Goal: Task Accomplishment & Management: Complete application form

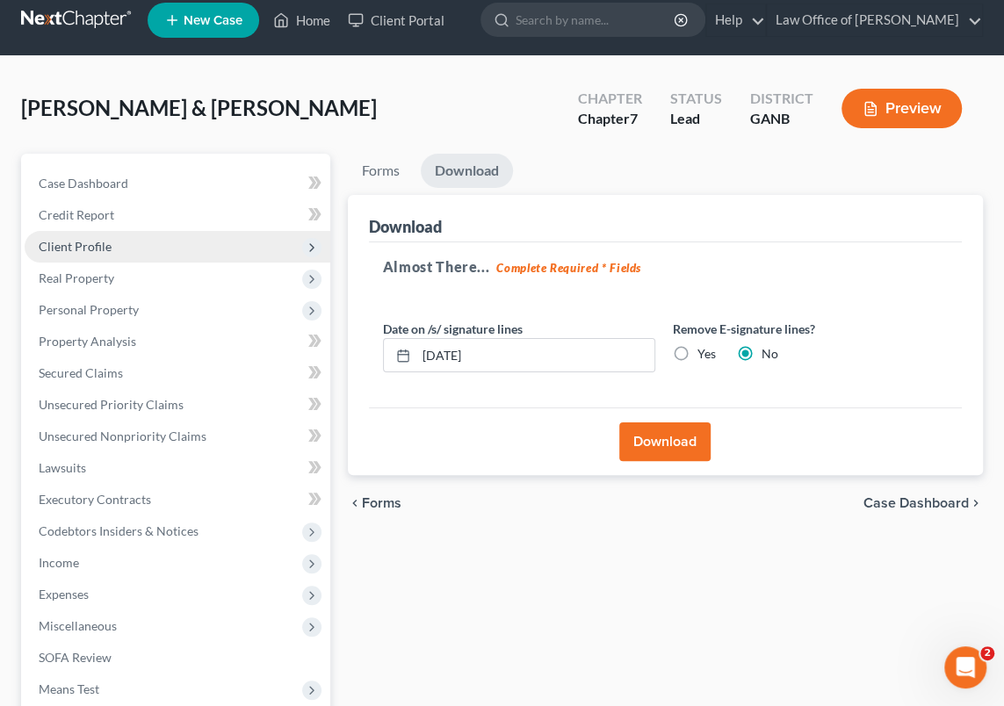
scroll to position [15, 0]
click at [311, 16] on link "Home" at bounding box center [301, 20] width 75 height 32
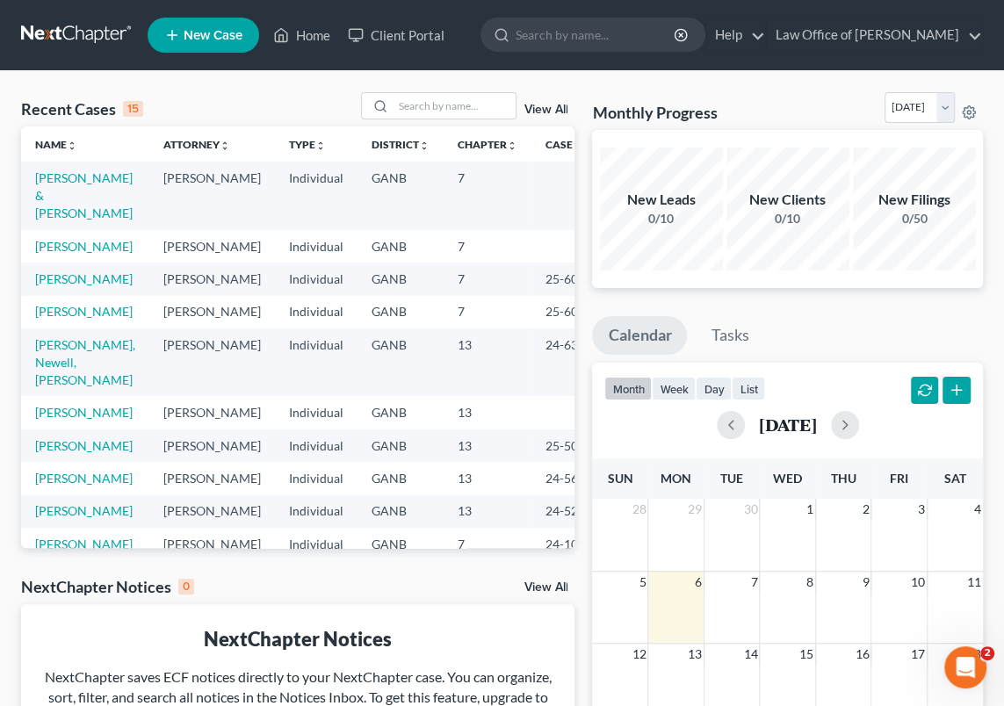
click at [69, 187] on td "[PERSON_NAME] & [PERSON_NAME]" at bounding box center [85, 196] width 128 height 68
click at [46, 191] on link "[PERSON_NAME] & [PERSON_NAME]" at bounding box center [83, 195] width 97 height 50
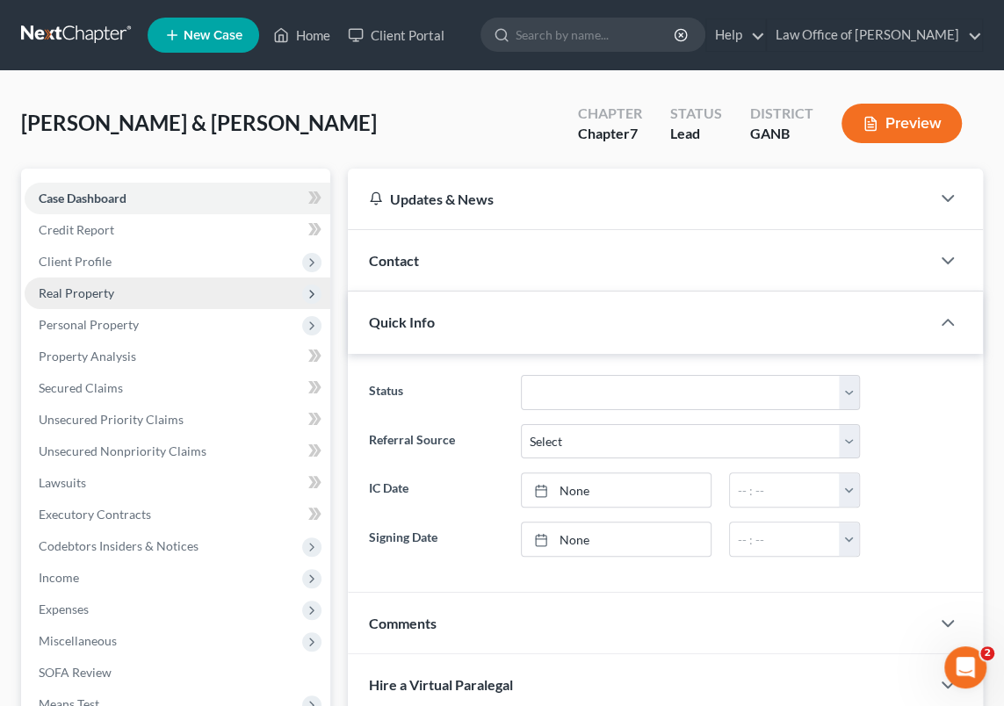
click at [108, 291] on span "Real Property" at bounding box center [77, 292] width 76 height 15
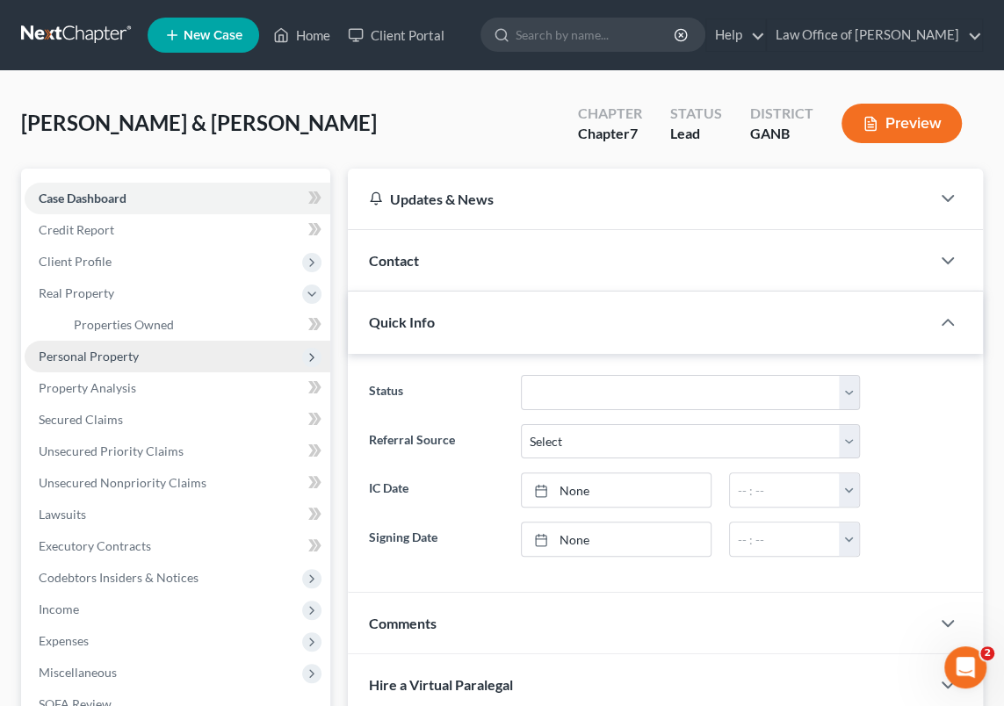
click at [115, 353] on span "Personal Property" at bounding box center [89, 356] width 100 height 15
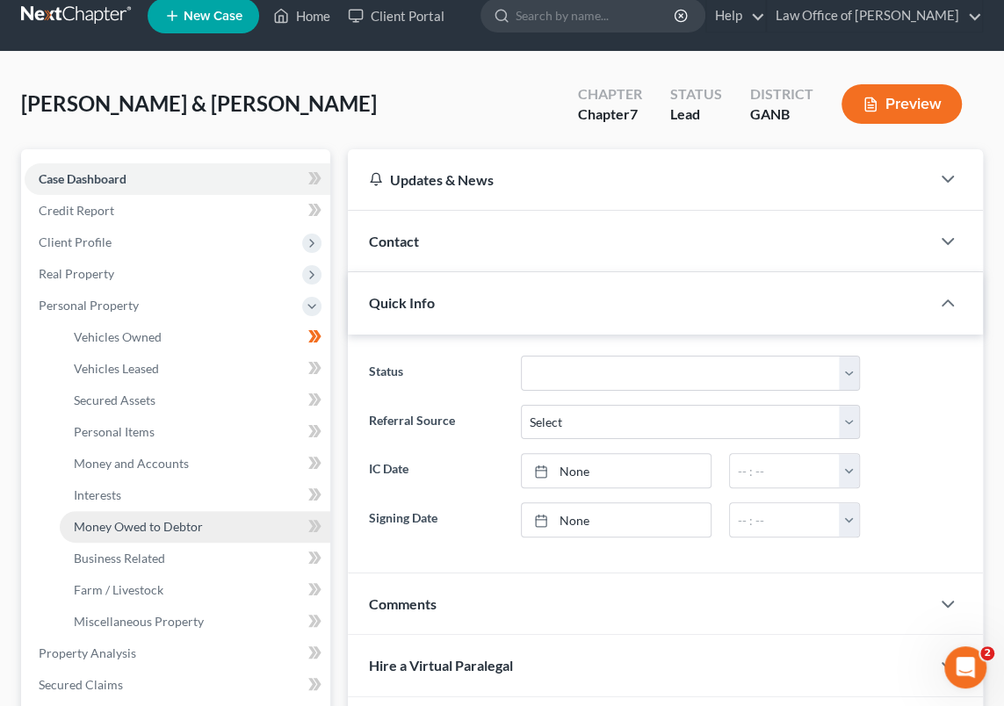
scroll to position [79, 0]
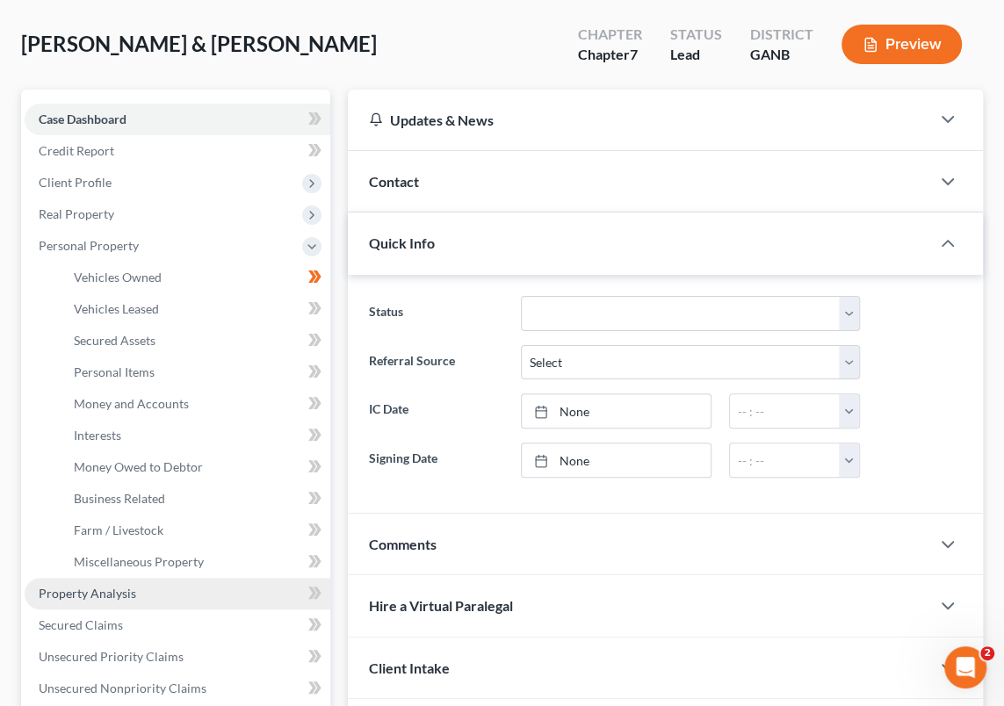
click at [109, 590] on span "Property Analysis" at bounding box center [87, 593] width 97 height 15
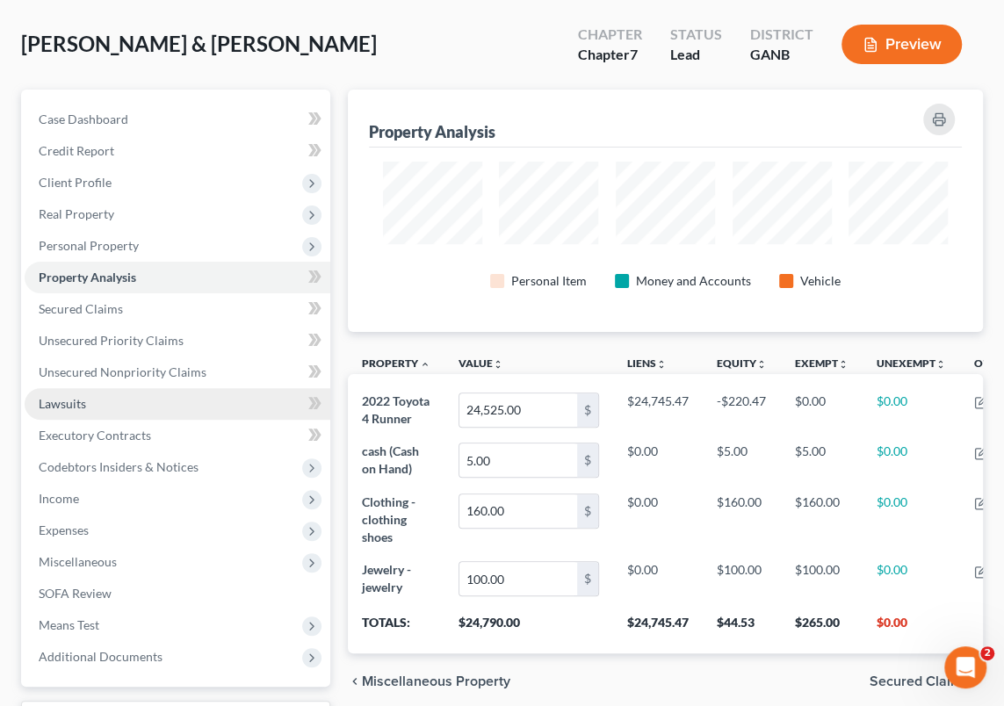
scroll to position [159, 0]
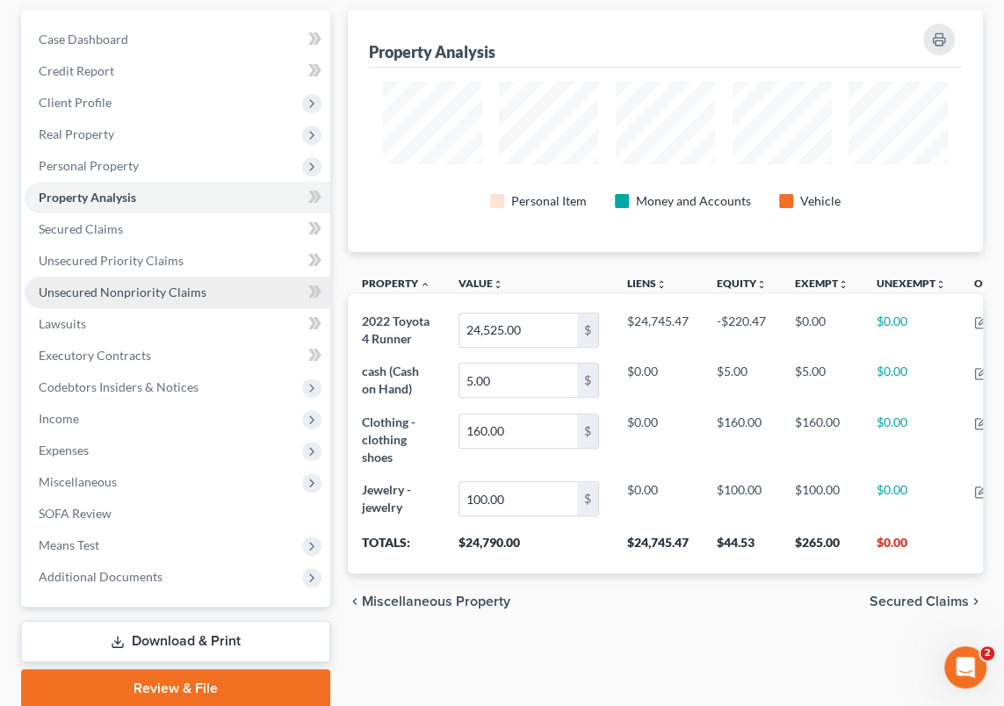
click at [82, 289] on span "Unsecured Nonpriority Claims" at bounding box center [123, 292] width 168 height 15
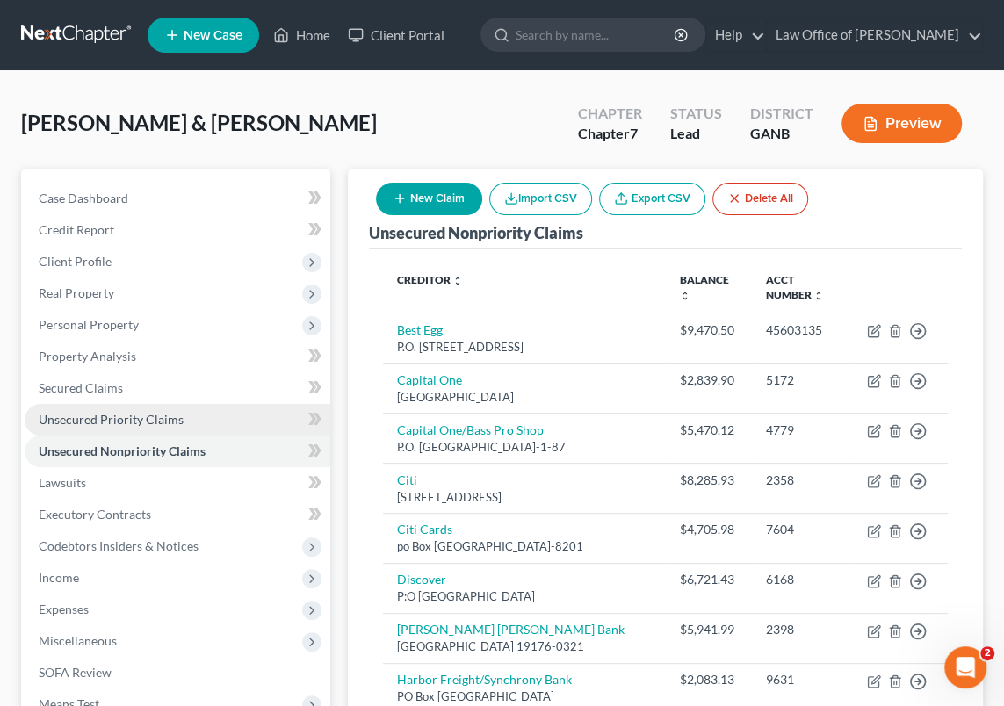
click at [121, 414] on span "Unsecured Priority Claims" at bounding box center [111, 419] width 145 height 15
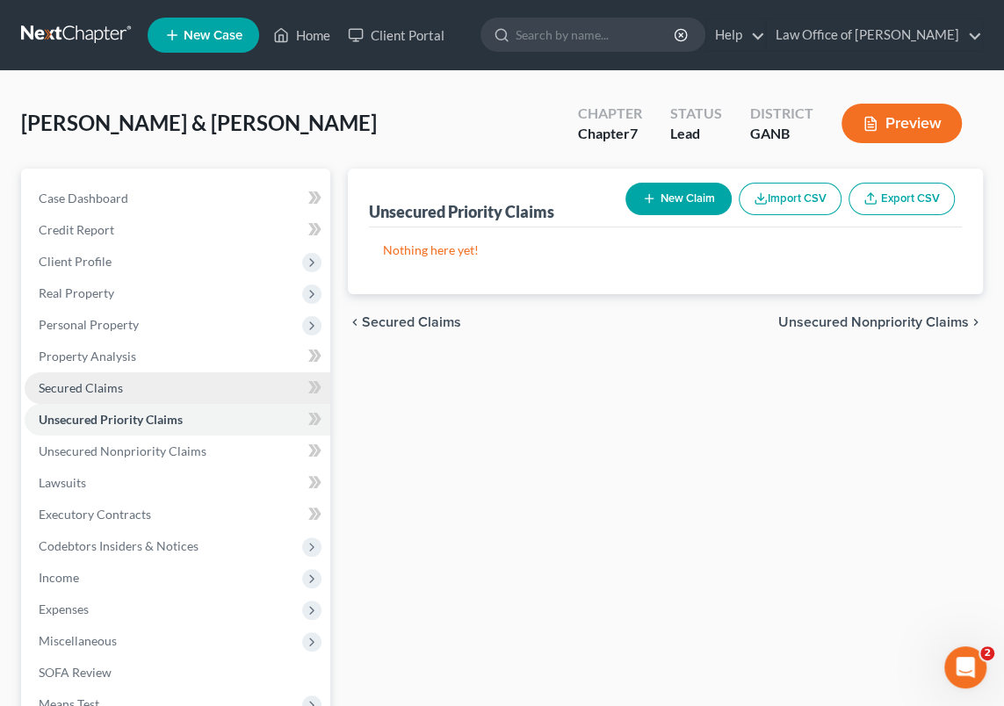
click at [100, 382] on span "Secured Claims" at bounding box center [81, 387] width 84 height 15
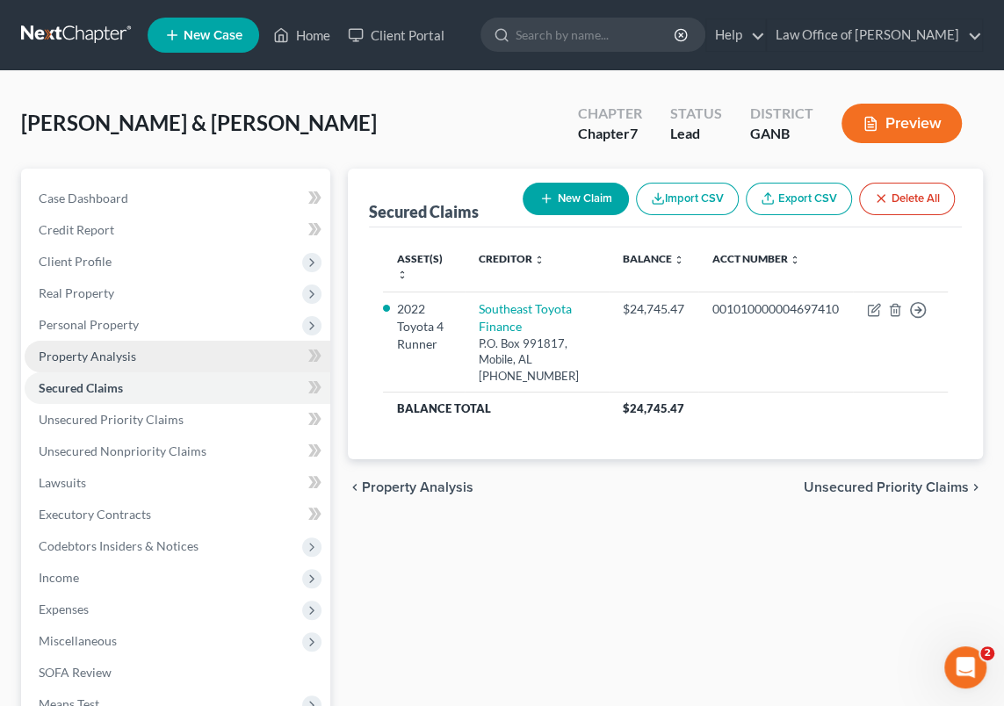
click at [112, 355] on span "Property Analysis" at bounding box center [87, 356] width 97 height 15
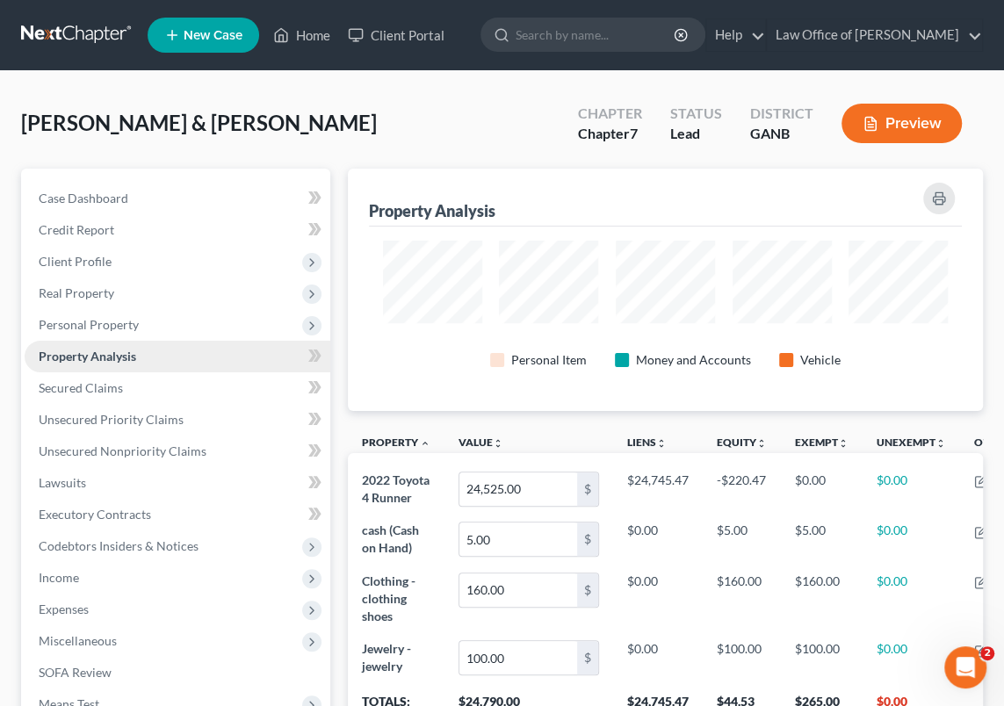
scroll to position [242, 635]
click at [112, 321] on span "Personal Property" at bounding box center [89, 324] width 100 height 15
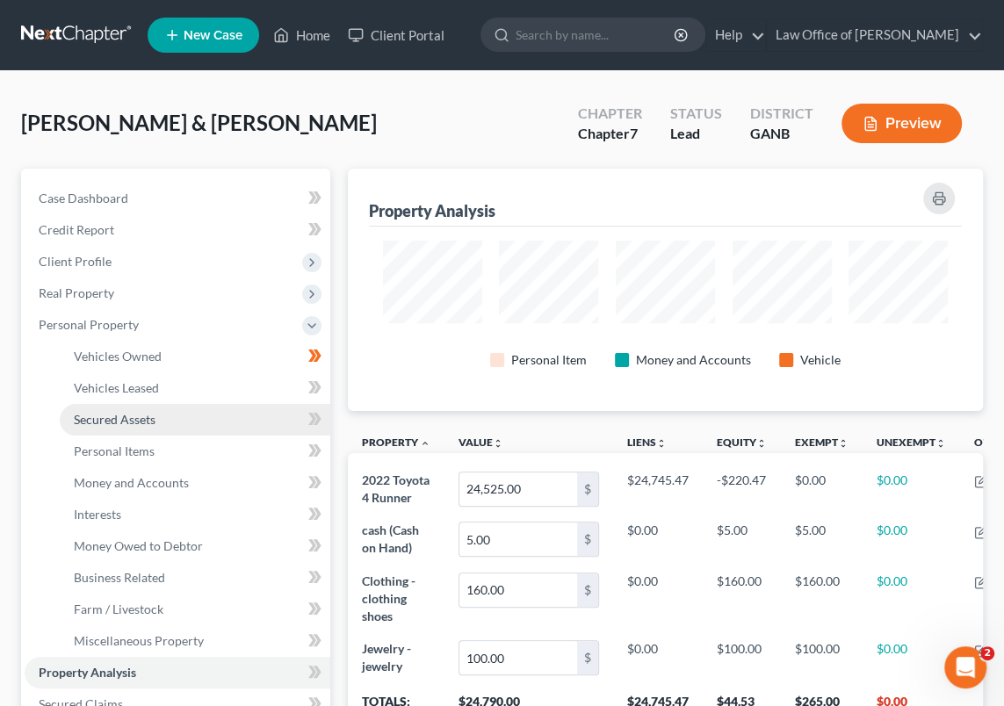
click at [187, 419] on link "Secured Assets" at bounding box center [195, 420] width 271 height 32
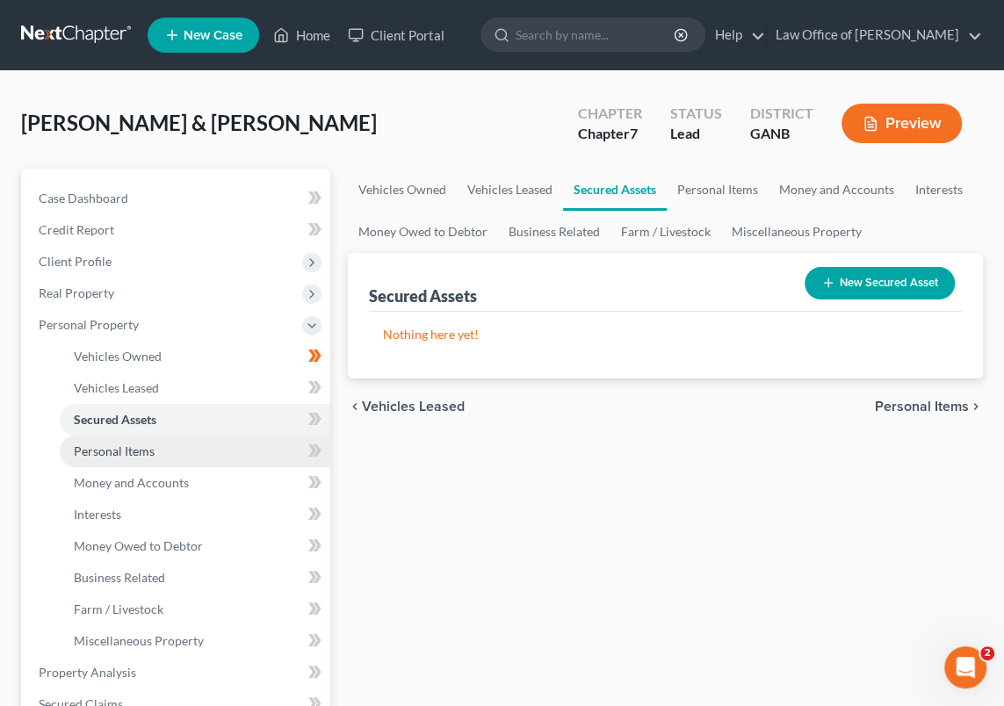
click at [133, 445] on span "Personal Items" at bounding box center [114, 451] width 81 height 15
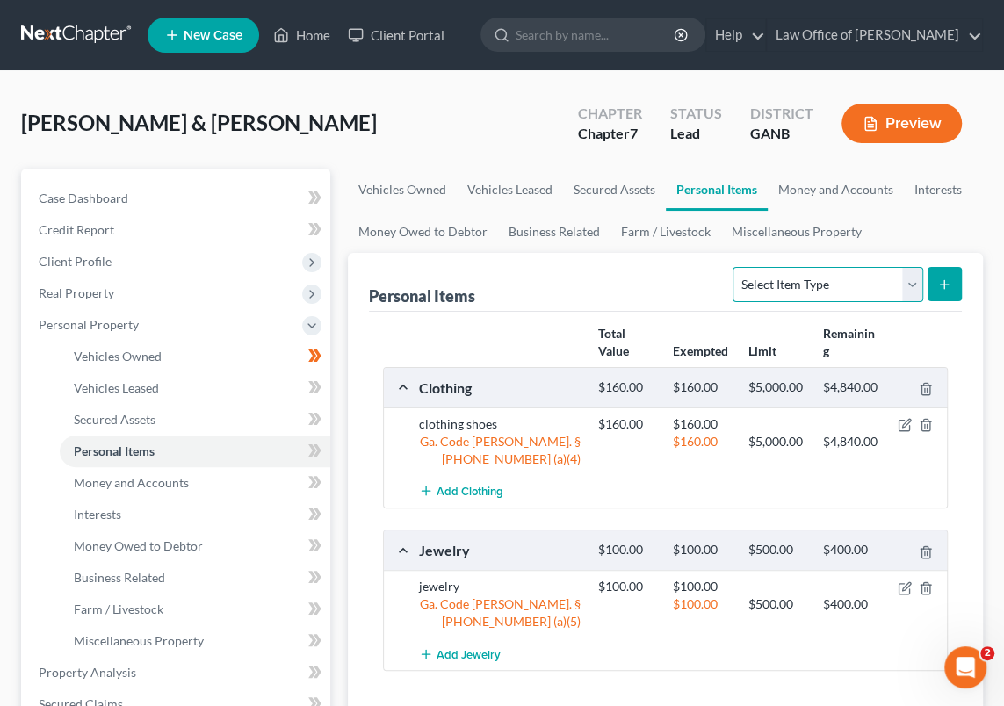
click at [910, 284] on select "Select Item Type Clothing Collectibles Of Value Electronics Firearms Household …" at bounding box center [828, 284] width 190 height 35
select select "household_goods"
click at [734, 267] on select "Select Item Type Clothing Collectibles Of Value Electronics Firearms Household …" at bounding box center [828, 284] width 190 height 35
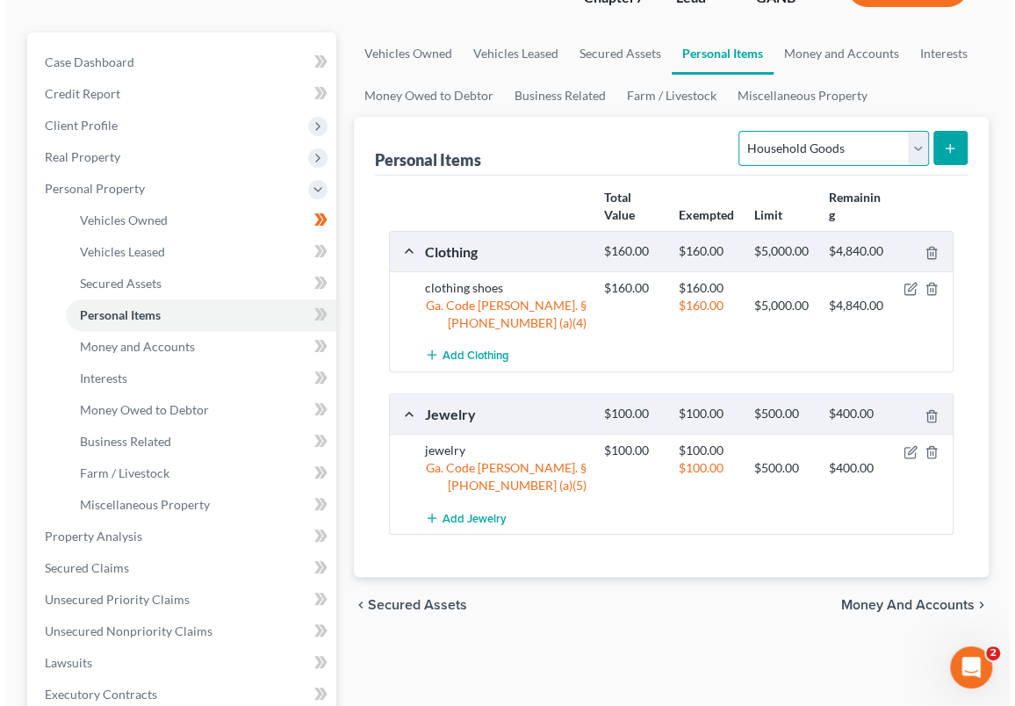
scroll to position [159, 0]
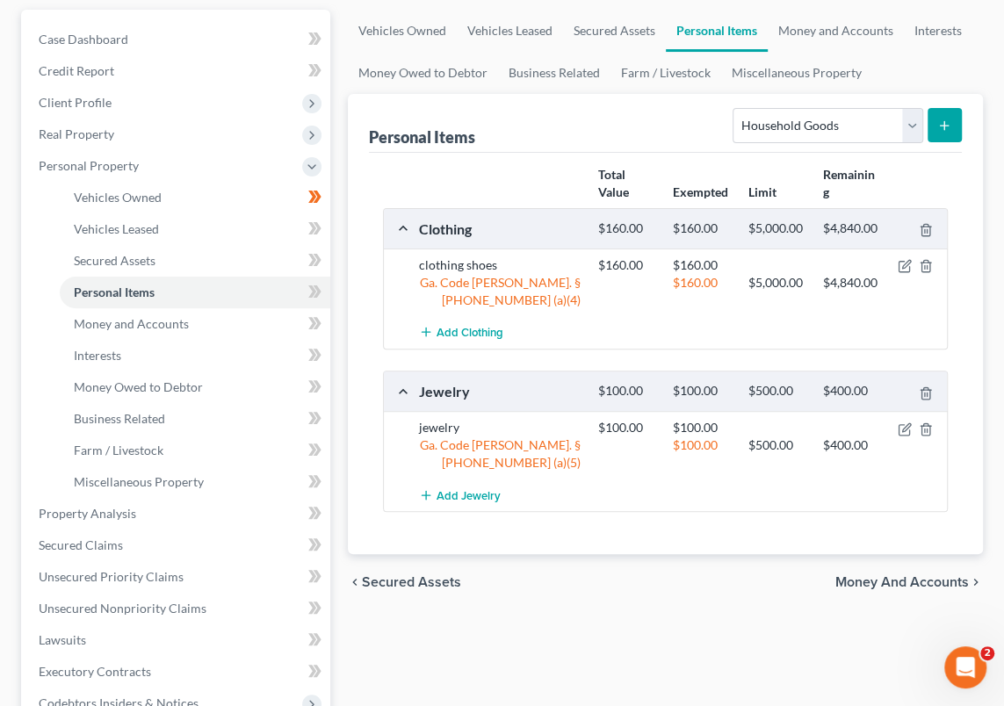
click at [944, 126] on line "submit" at bounding box center [945, 126] width 8 height 0
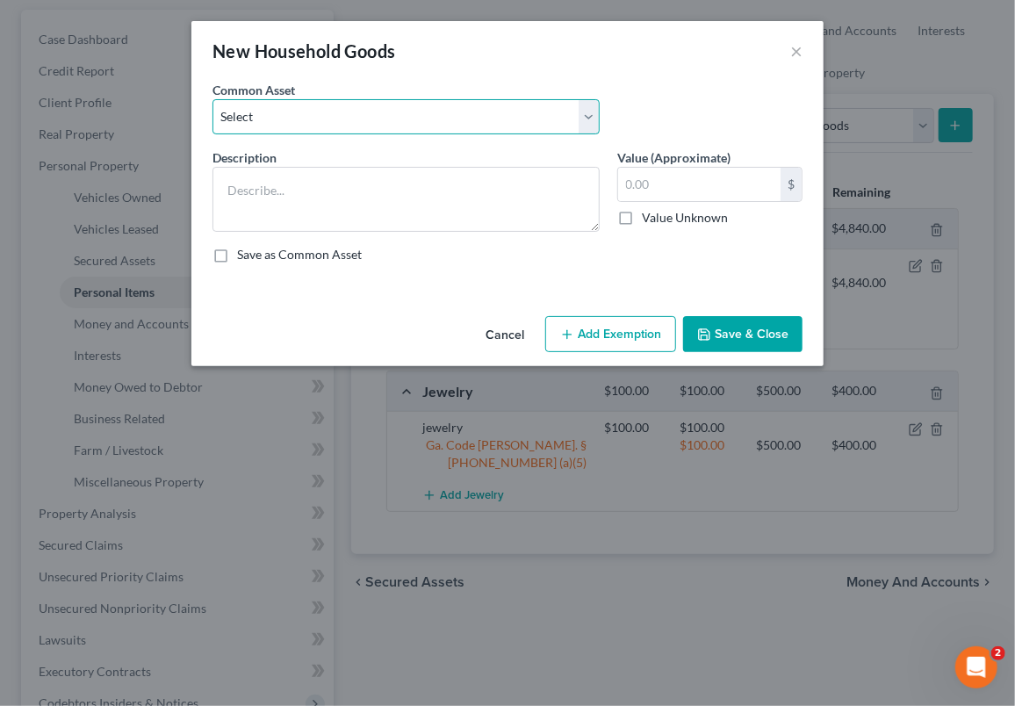
click at [592, 114] on select "Select Appliances" at bounding box center [406, 116] width 387 height 35
select select "0"
click at [213, 99] on select "Select Appliances" at bounding box center [406, 116] width 387 height 35
type textarea "Appliances"
type input "200.00"
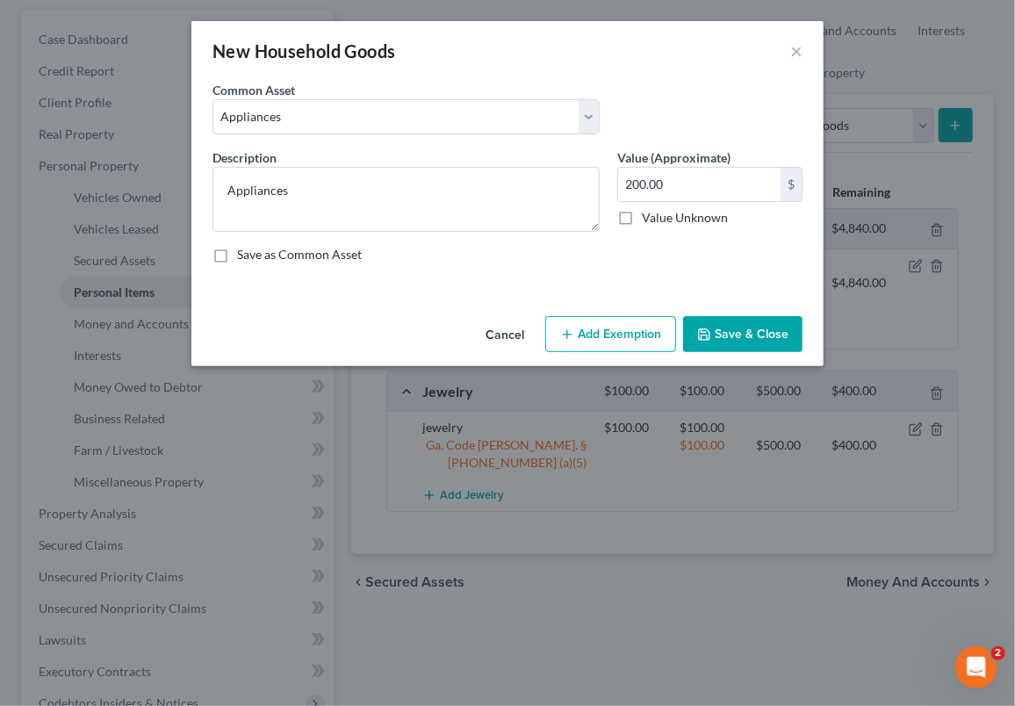
click at [237, 255] on label "Save as Common Asset" at bounding box center [299, 255] width 125 height 18
click at [244, 255] on input "Save as Common Asset" at bounding box center [249, 251] width 11 height 11
checkbox input "true"
click at [668, 181] on input "200.00" at bounding box center [699, 184] width 162 height 33
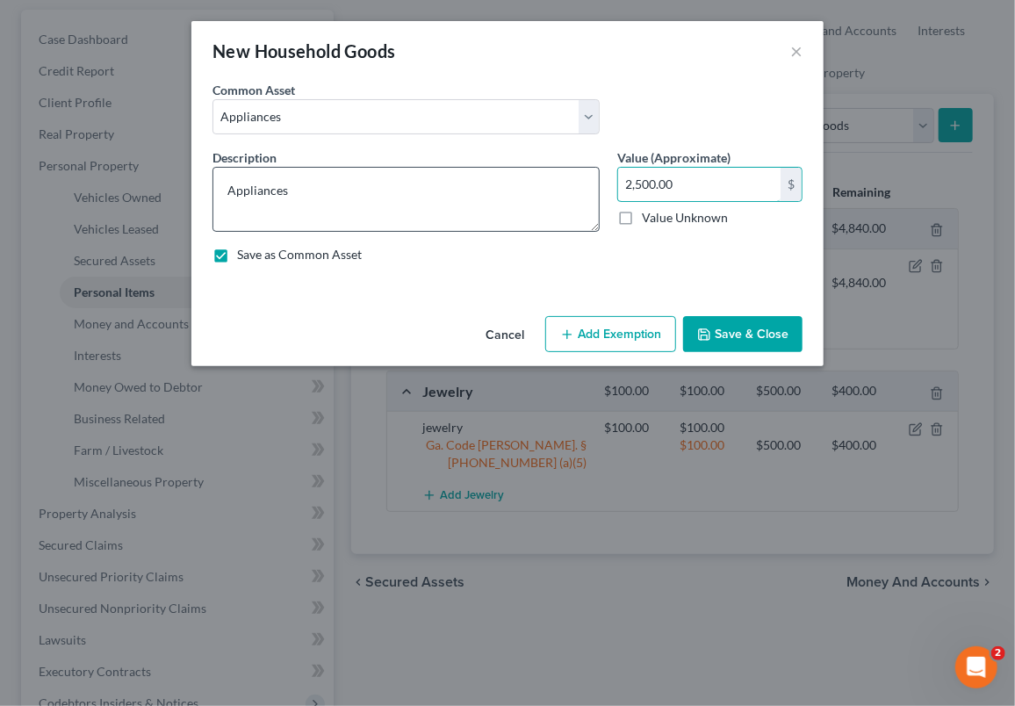
type input "2,500.00"
click at [328, 186] on textarea "Appliances" at bounding box center [406, 199] width 387 height 65
type textarea "Appliances and funiture"
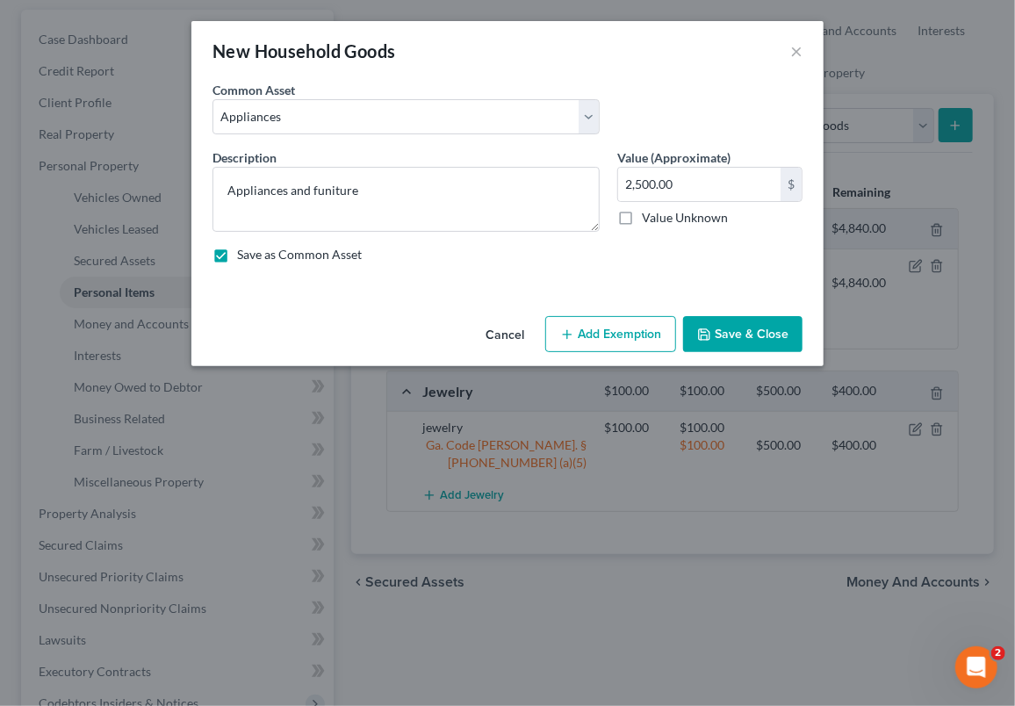
click at [610, 336] on button "Add Exemption" at bounding box center [610, 334] width 131 height 37
select select "2"
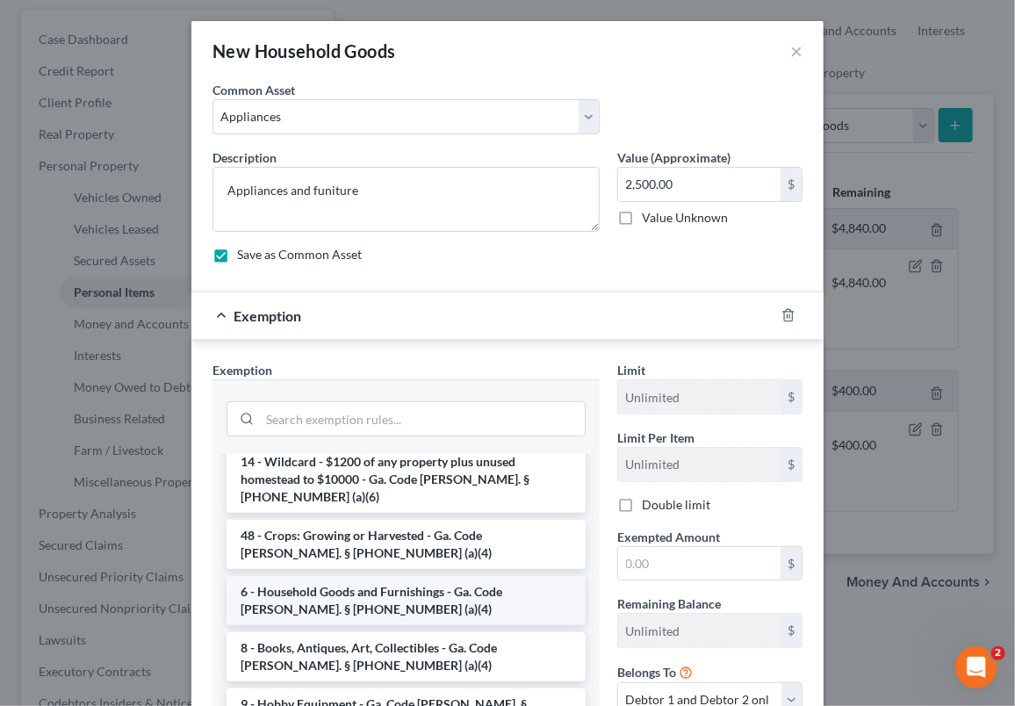
click at [377, 576] on li "6 - Household Goods and Furnishings - Ga. Code [PERSON_NAME]. § [PHONE_NUMBER] …" at bounding box center [406, 600] width 359 height 49
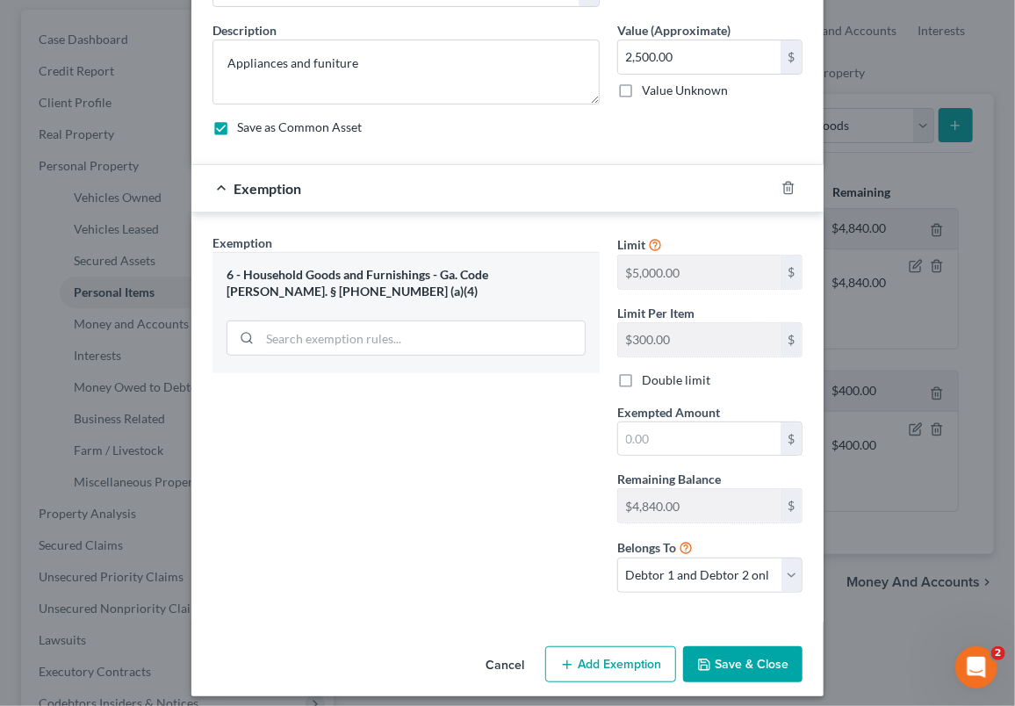
scroll to position [138, 0]
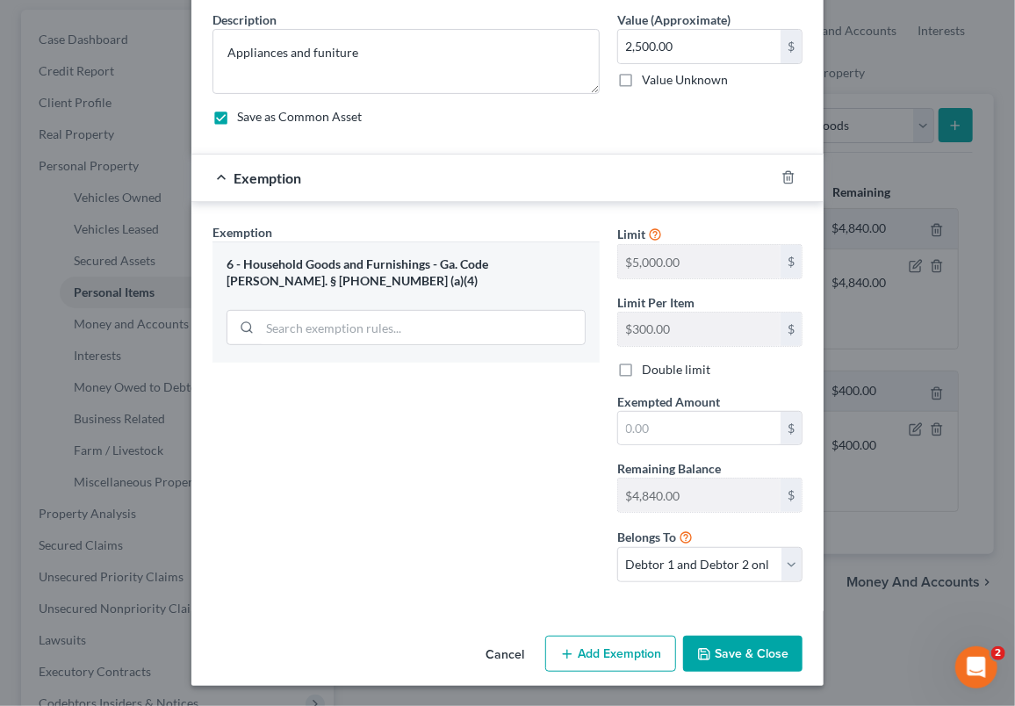
click at [738, 653] on button "Save & Close" at bounding box center [742, 654] width 119 height 37
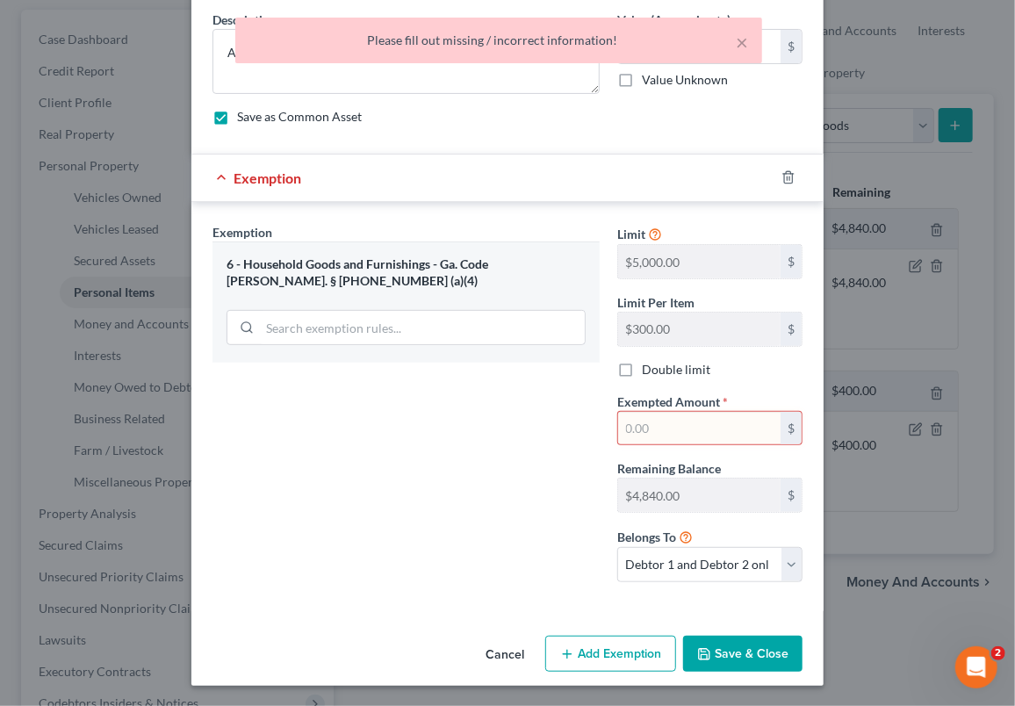
click at [618, 423] on input "text" at bounding box center [699, 428] width 162 height 33
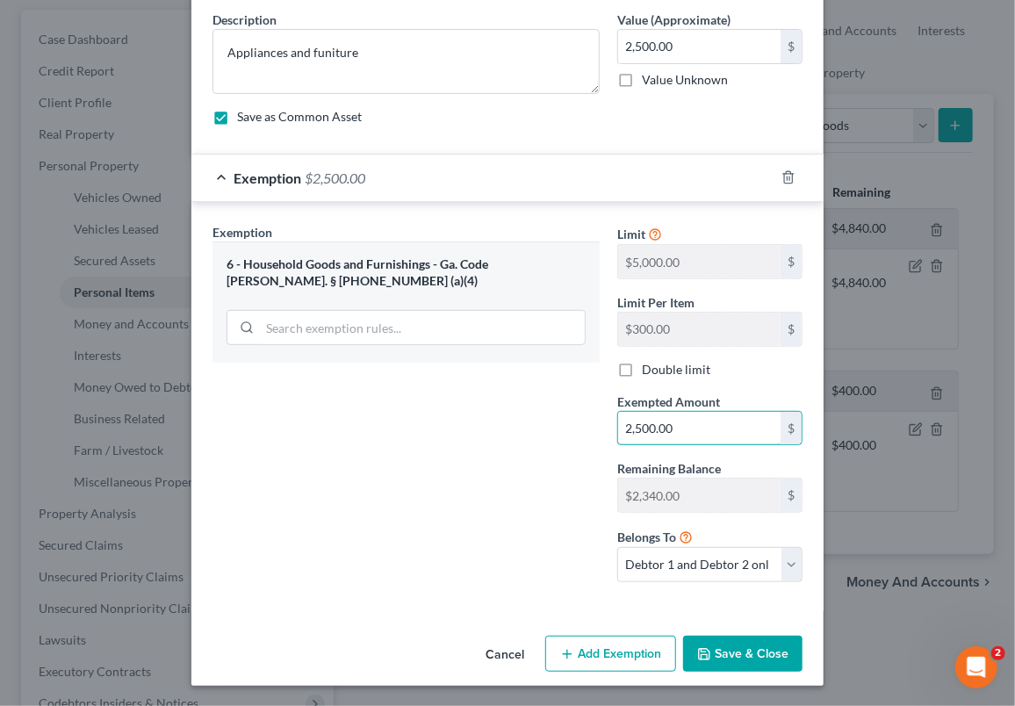
type input "2,500.00"
click at [720, 651] on button "Save & Close" at bounding box center [742, 654] width 119 height 37
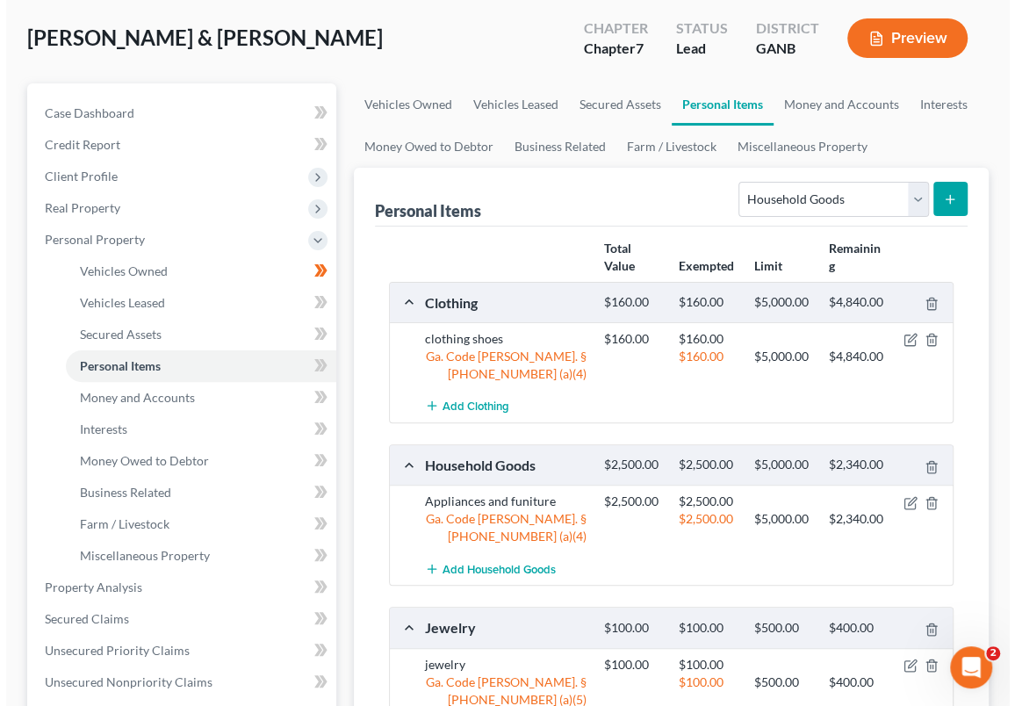
scroll to position [79, 0]
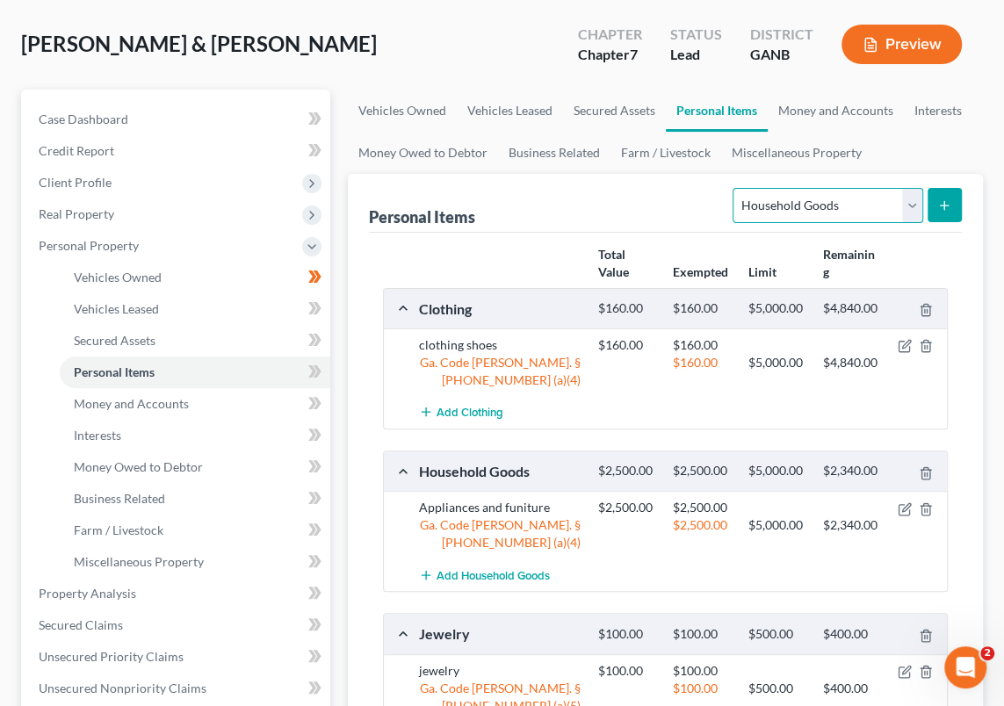
click at [908, 198] on select "Select Item Type Clothing Collectibles Of Value Electronics Firearms Household …" at bounding box center [828, 205] width 190 height 35
select select "electronics"
click at [734, 188] on select "Select Item Type Clothing Collectibles Of Value Electronics Firearms Household …" at bounding box center [828, 205] width 190 height 35
click at [944, 206] on line "submit" at bounding box center [944, 205] width 0 height 8
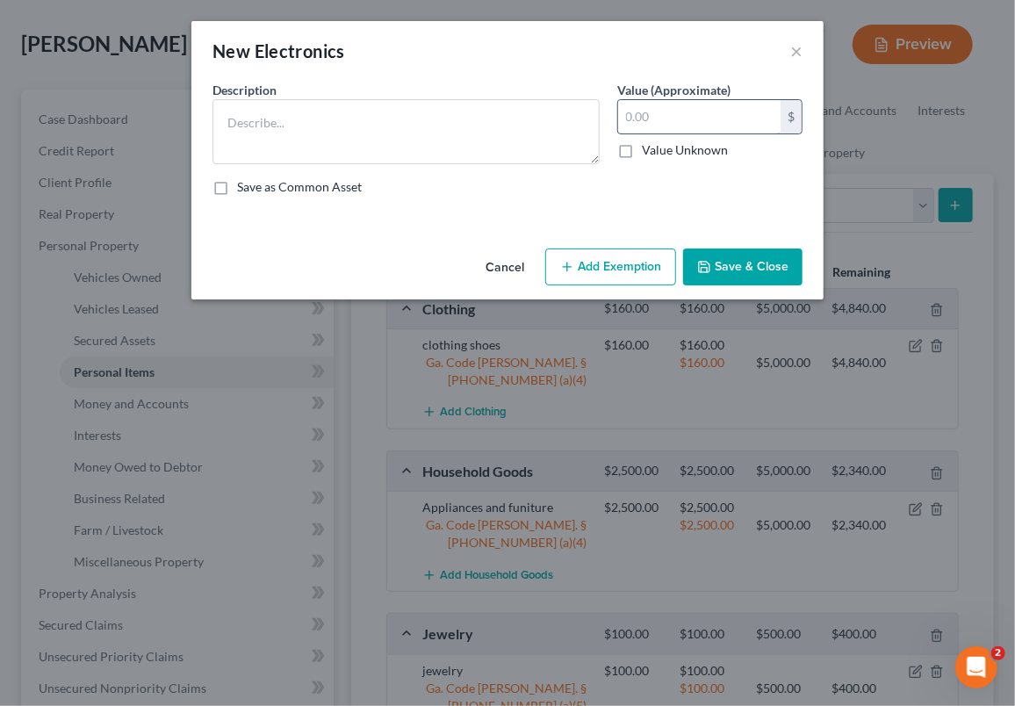
click at [629, 116] on input "text" at bounding box center [699, 116] width 162 height 33
type input "100.00"
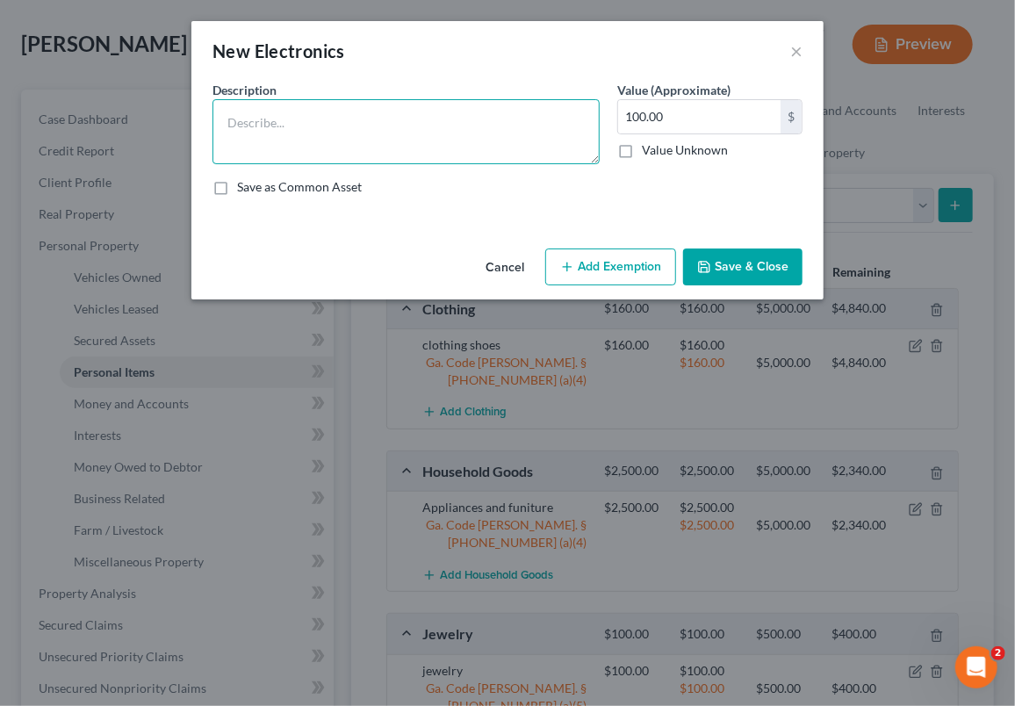
click at [227, 118] on textarea at bounding box center [406, 131] width 387 height 65
type textarea "electronics"
click at [237, 192] on label "Save as Common Asset" at bounding box center [299, 187] width 125 height 18
click at [244, 190] on input "Save as Common Asset" at bounding box center [249, 183] width 11 height 11
checkbox input "true"
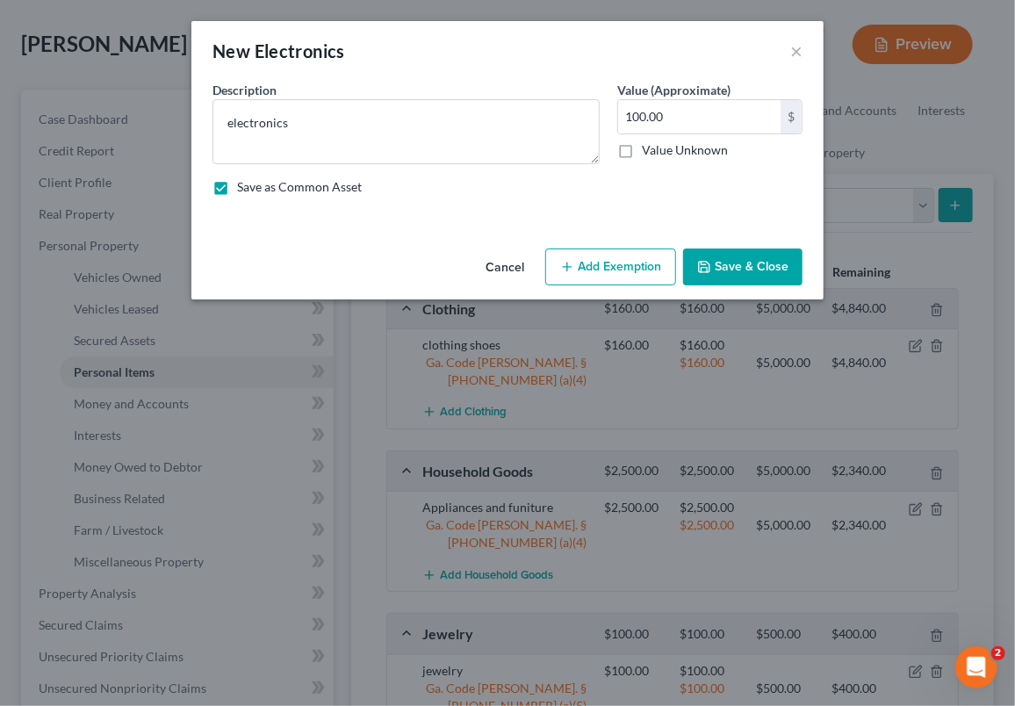
click at [645, 267] on button "Add Exemption" at bounding box center [610, 267] width 131 height 37
select select "2"
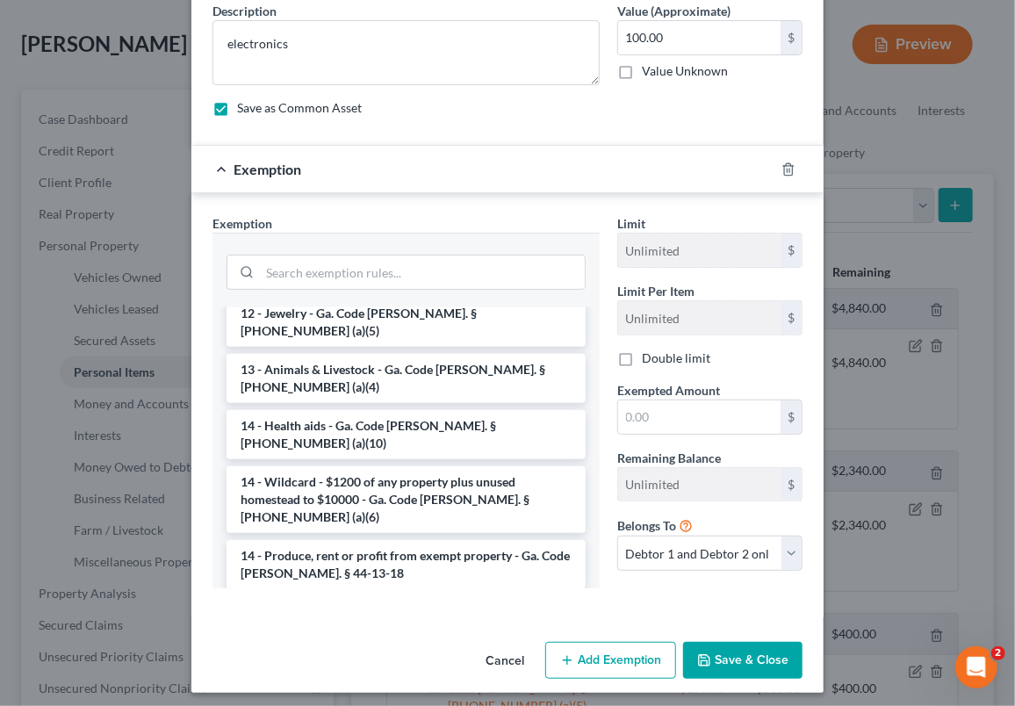
scroll to position [219, 0]
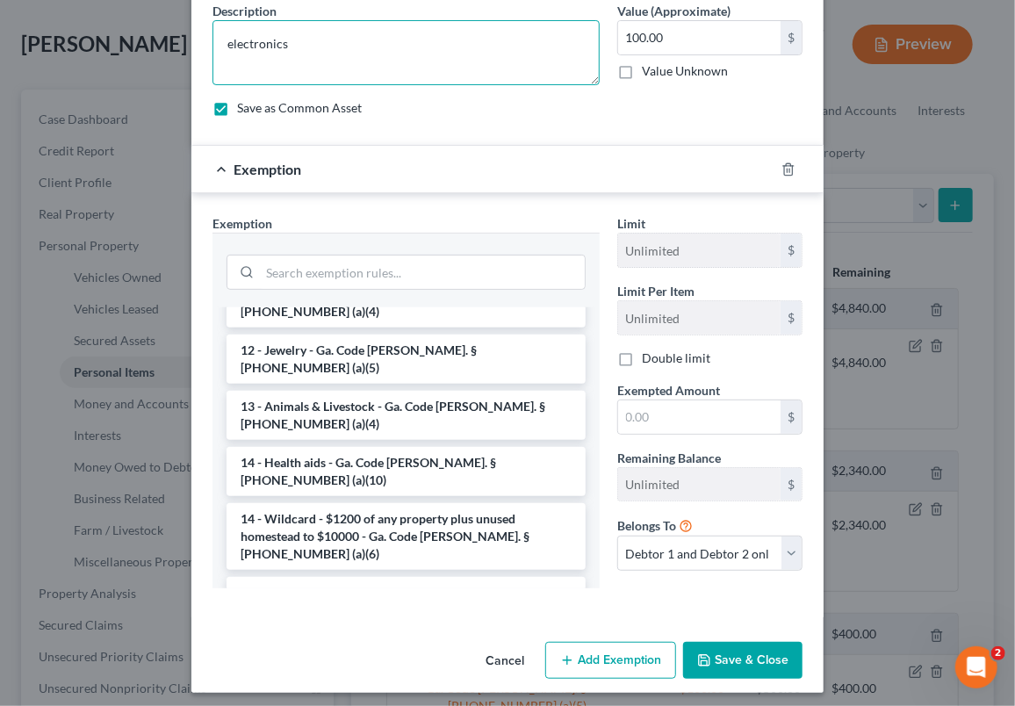
click at [286, 41] on textarea "electronics" at bounding box center [406, 52] width 387 height 65
type textarea "e"
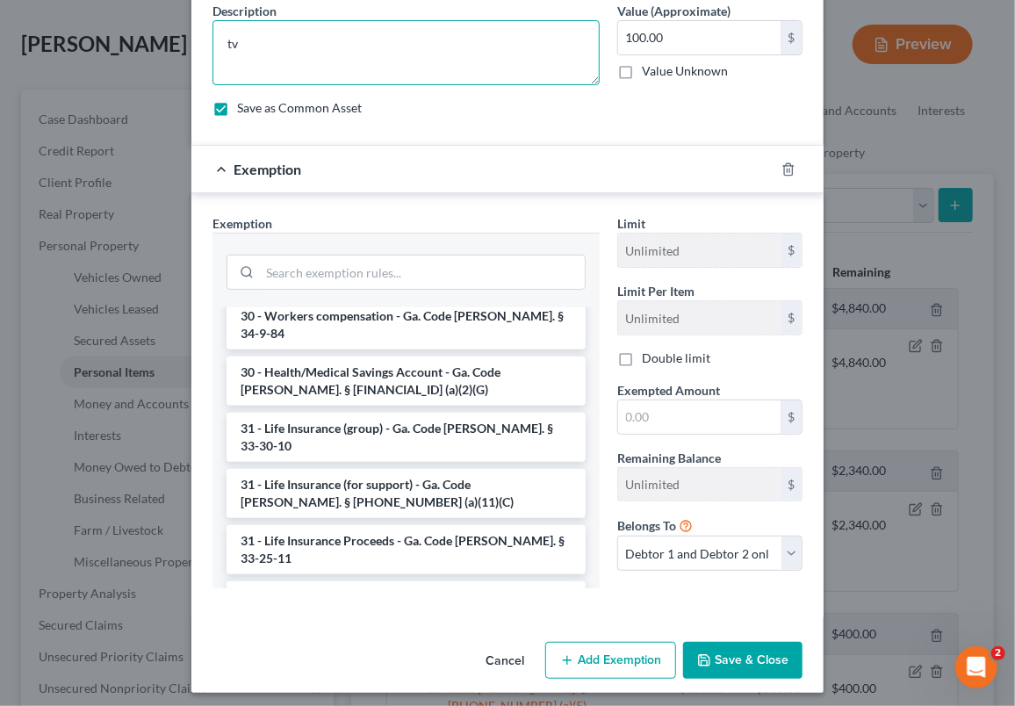
scroll to position [2374, 0]
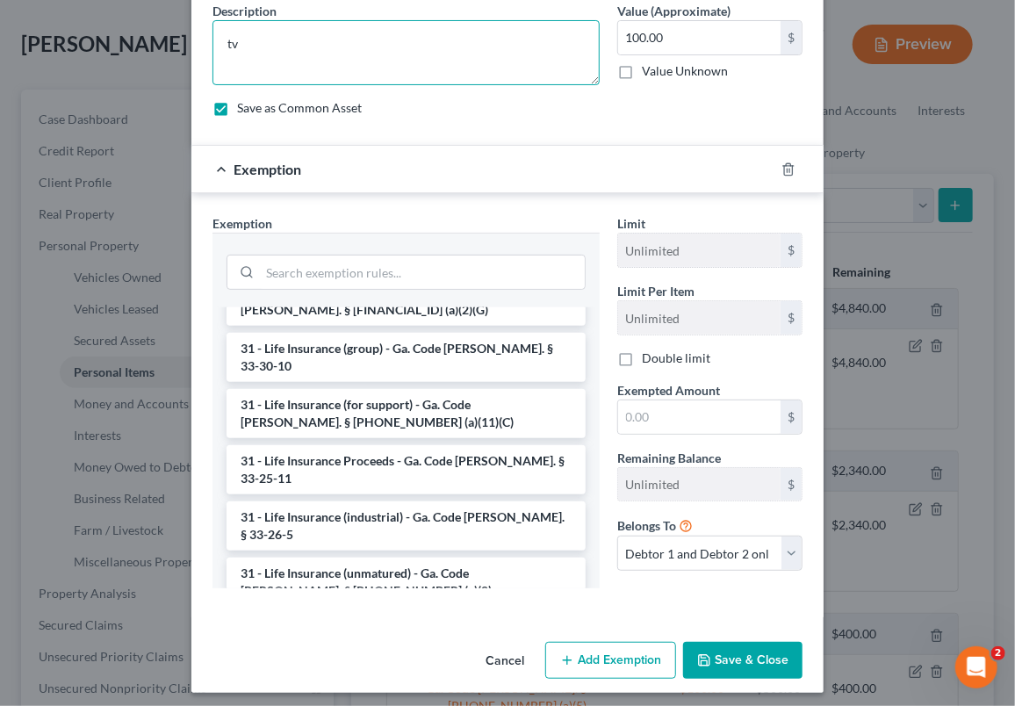
type textarea "tv"
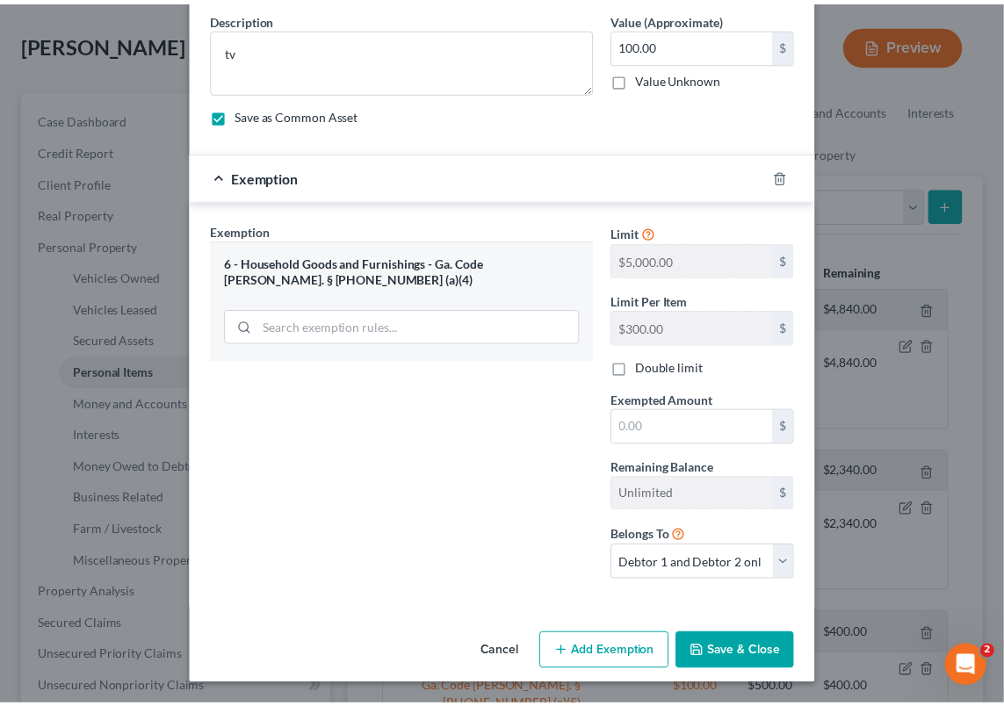
scroll to position [70, 0]
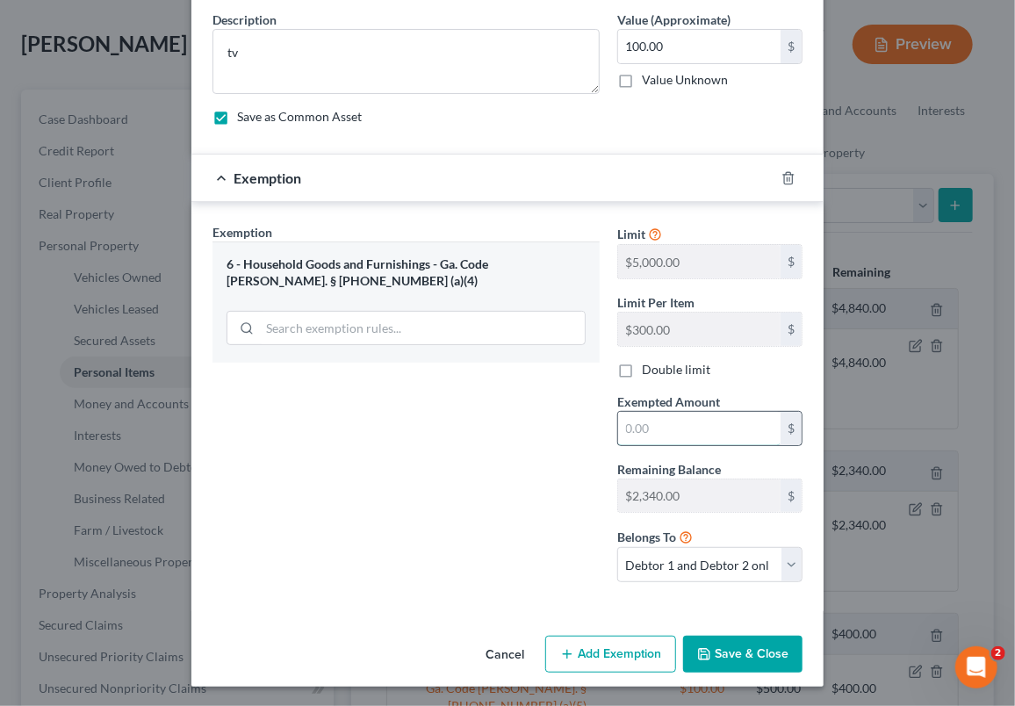
click at [622, 423] on input "text" at bounding box center [699, 428] width 162 height 33
type input "100.00"
click at [725, 649] on button "Save & Close" at bounding box center [742, 654] width 119 height 37
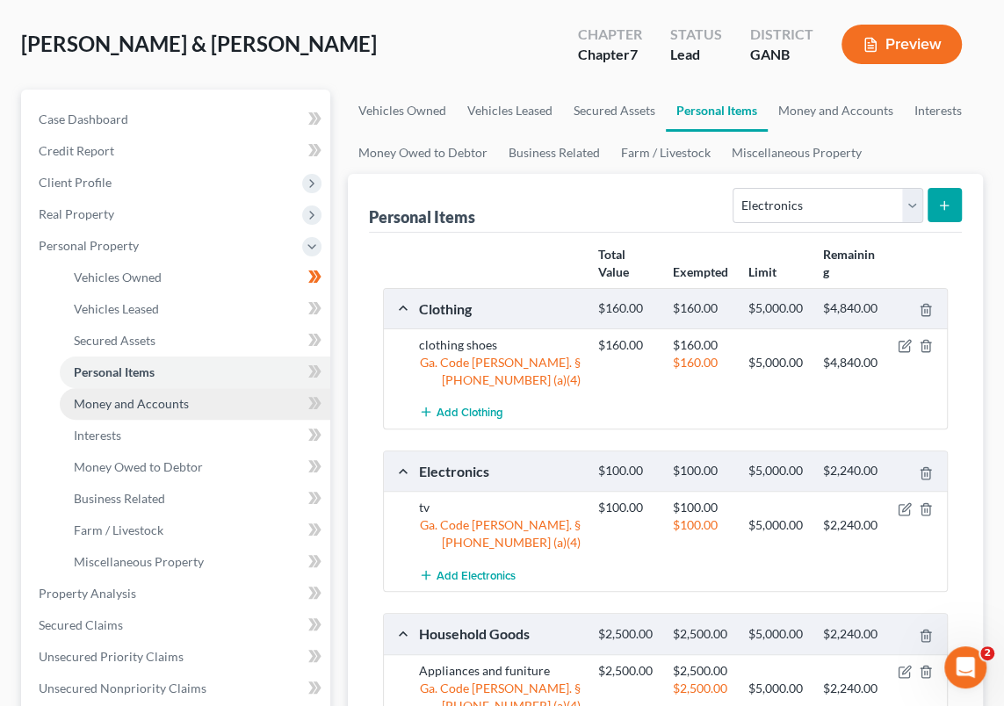
click at [158, 403] on span "Money and Accounts" at bounding box center [131, 403] width 115 height 15
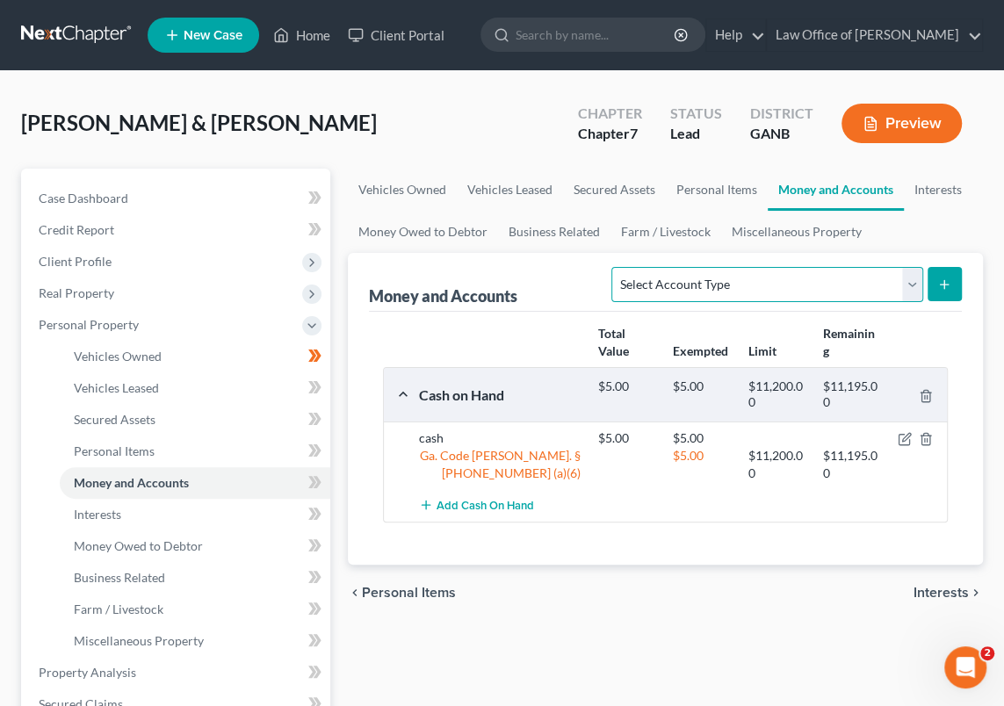
click at [913, 277] on select "Select Account Type Brokerage Cash on Hand Certificates of Deposit Checking Acc…" at bounding box center [766, 284] width 311 height 35
click at [929, 189] on link "Interests" at bounding box center [938, 190] width 69 height 42
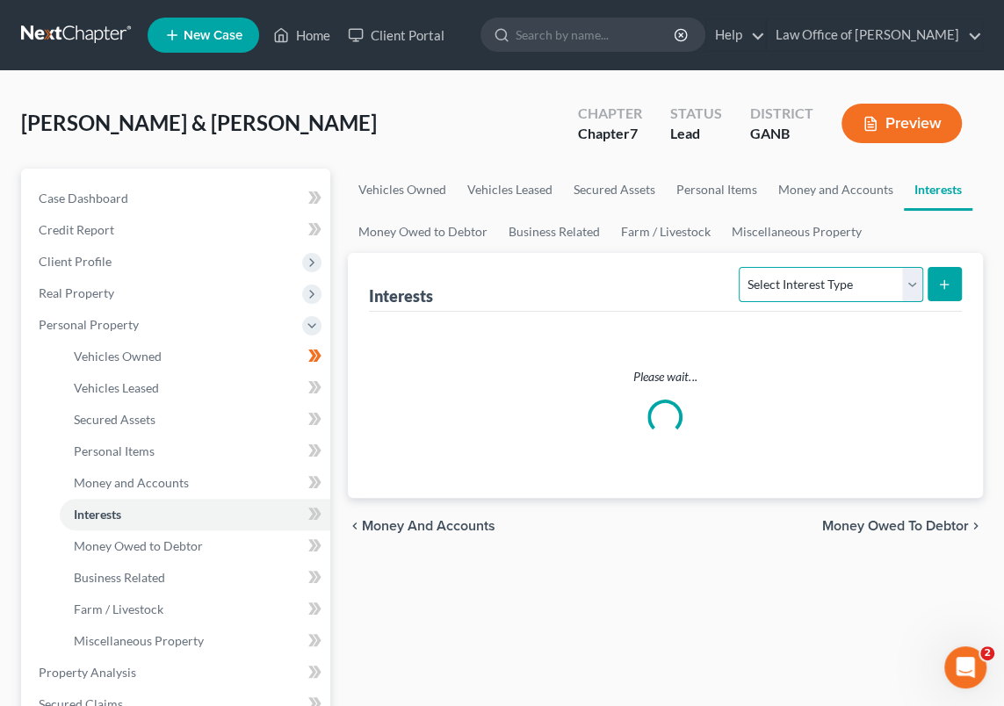
click at [913, 281] on select "Select Interest Type 401K Annuity Bond Education IRA Government Bond Government…" at bounding box center [831, 284] width 184 height 35
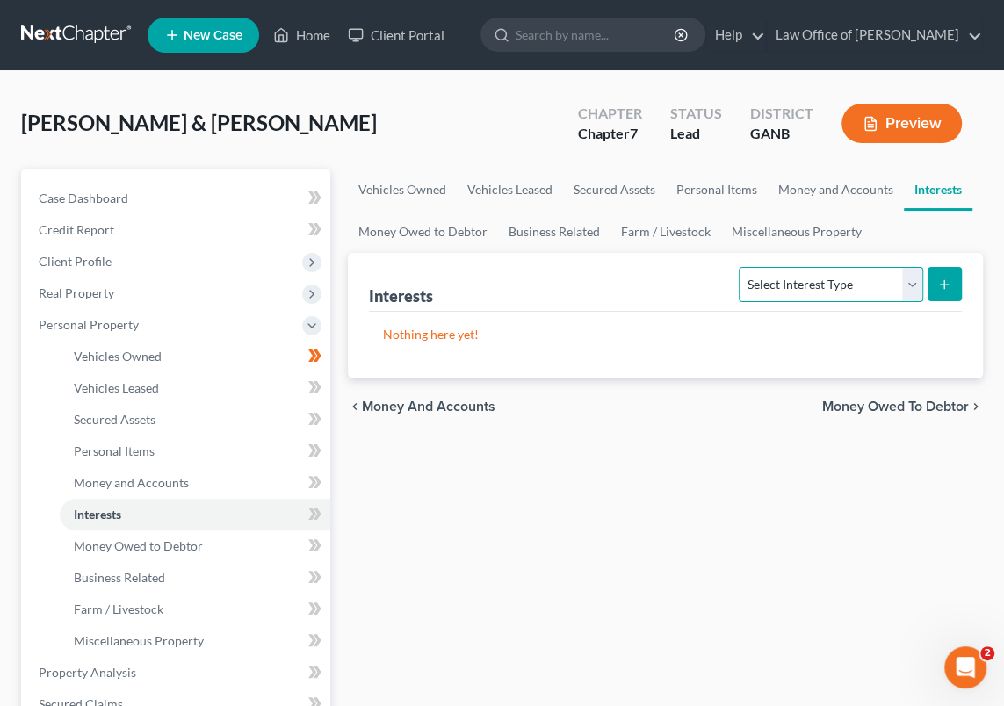
select select "pension_plan"
click at [741, 267] on select "Select Interest Type 401K Annuity Bond Education IRA Government Bond Government…" at bounding box center [831, 284] width 184 height 35
click at [942, 278] on icon "submit" at bounding box center [944, 285] width 14 height 14
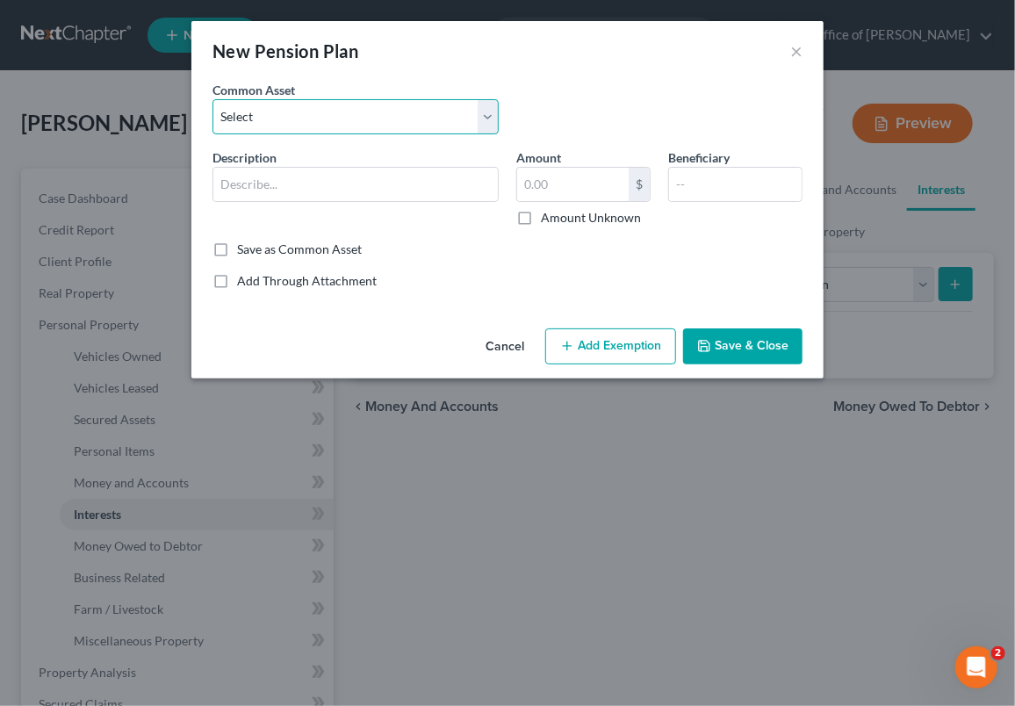
click at [488, 113] on select "Select Pension" at bounding box center [356, 116] width 286 height 35
select select "0"
click at [213, 99] on select "Select Pension" at bounding box center [356, 116] width 286 height 35
type input "Pension"
type input "700.00"
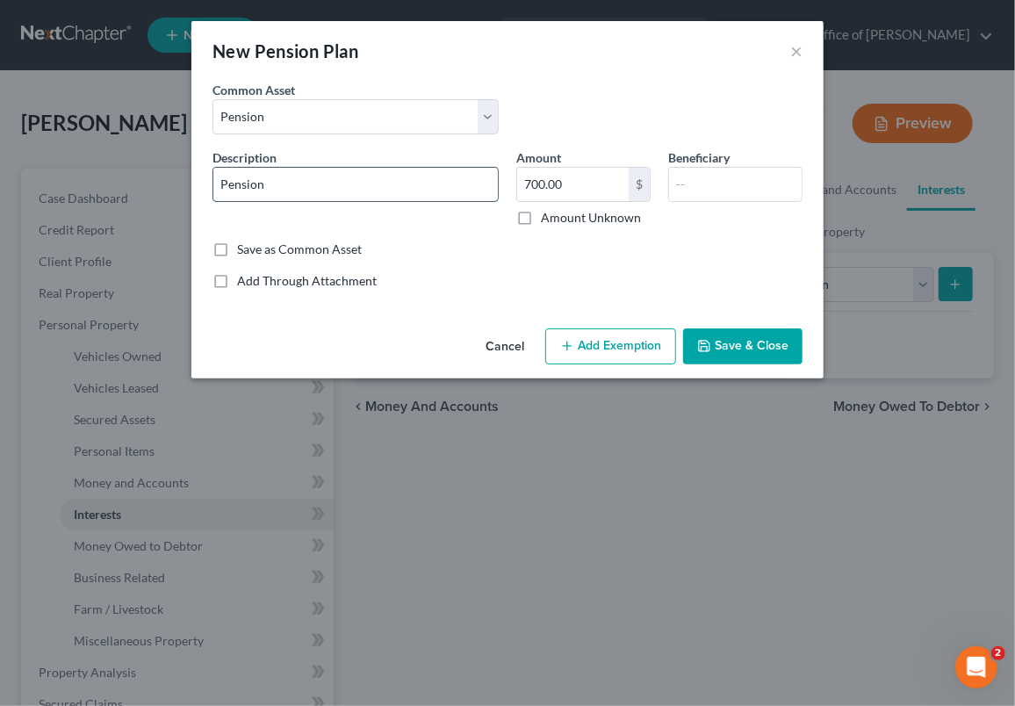
click at [222, 180] on input "Pension" at bounding box center [355, 184] width 285 height 33
type input "Company Pension"
click at [544, 184] on input "700.00" at bounding box center [573, 184] width 112 height 33
type input "0"
type input "7,000.00"
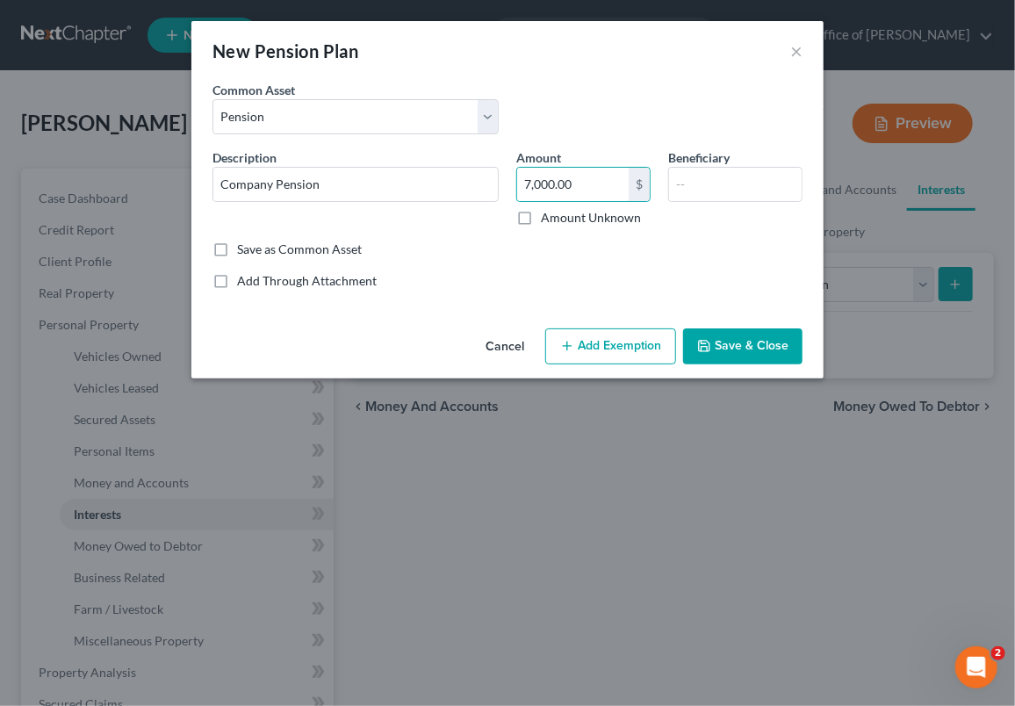
click at [237, 248] on label "Save as Common Asset" at bounding box center [299, 250] width 125 height 18
click at [244, 248] on input "Save as Common Asset" at bounding box center [249, 246] width 11 height 11
checkbox input "true"
click at [678, 180] on input "text" at bounding box center [735, 184] width 133 height 33
click at [623, 345] on button "Add Exemption" at bounding box center [610, 346] width 131 height 37
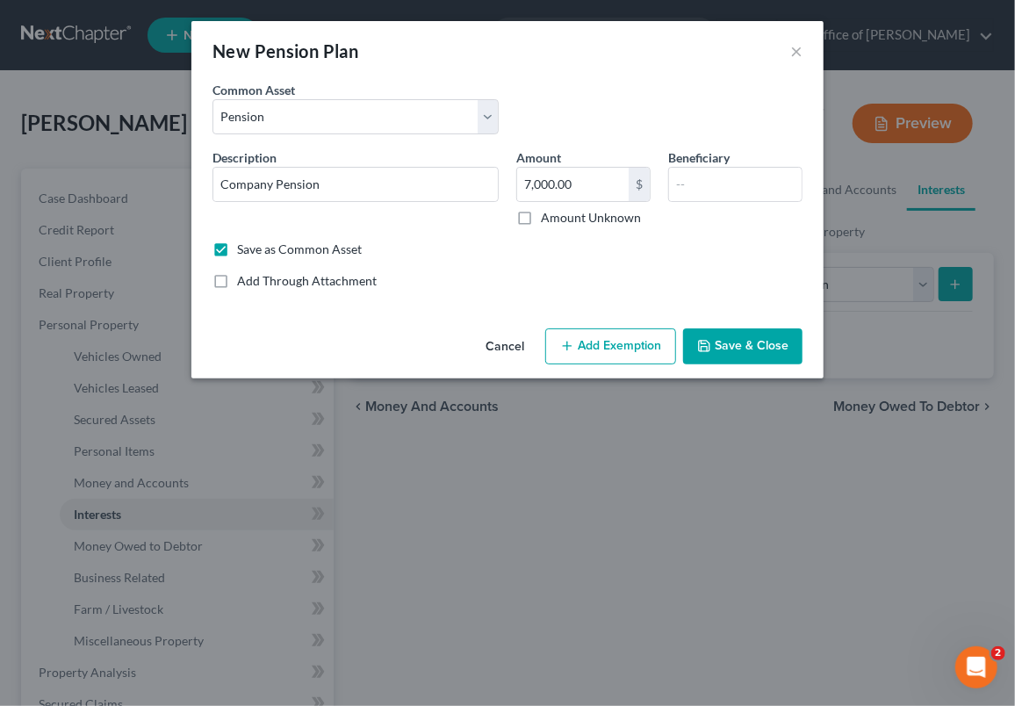
select select "2"
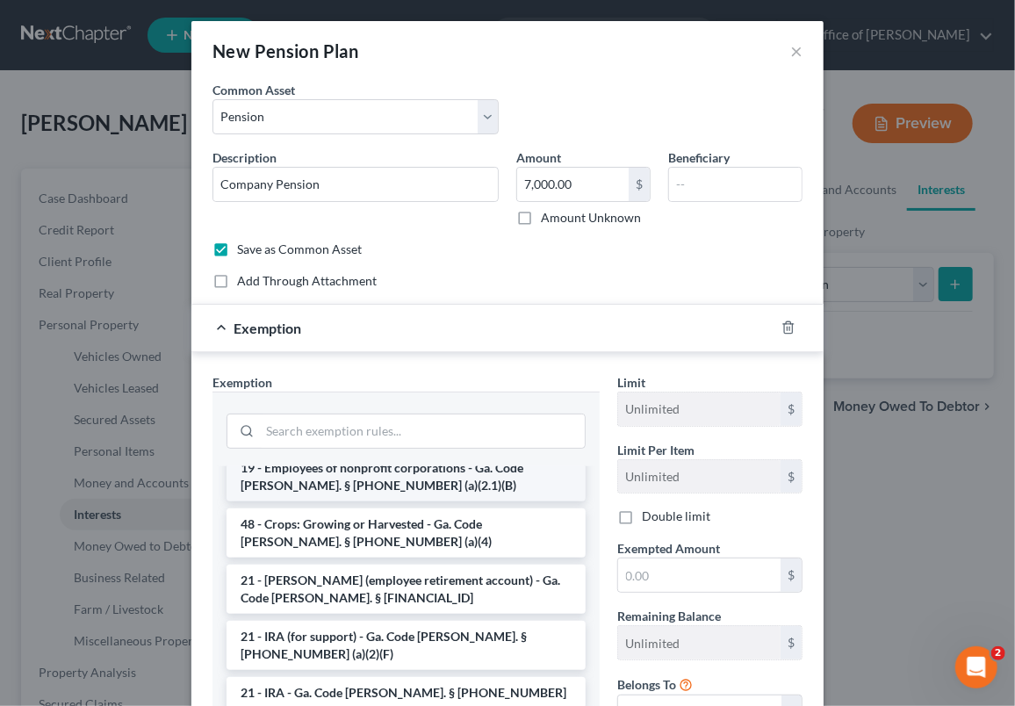
scroll to position [1117, 0]
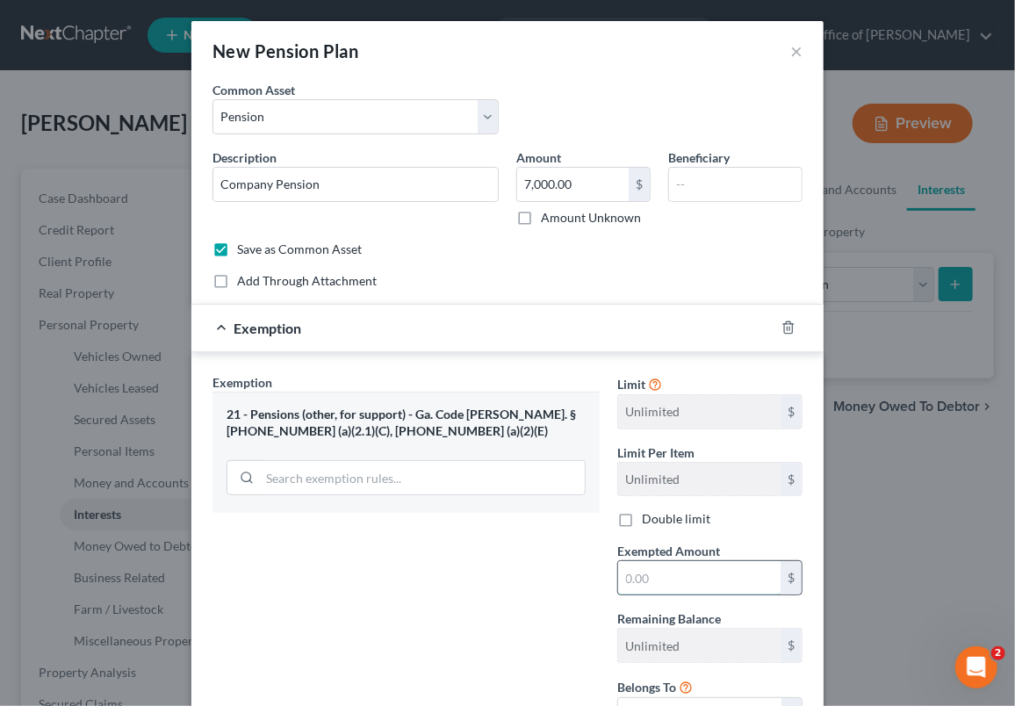
click at [618, 578] on input "text" at bounding box center [699, 577] width 162 height 33
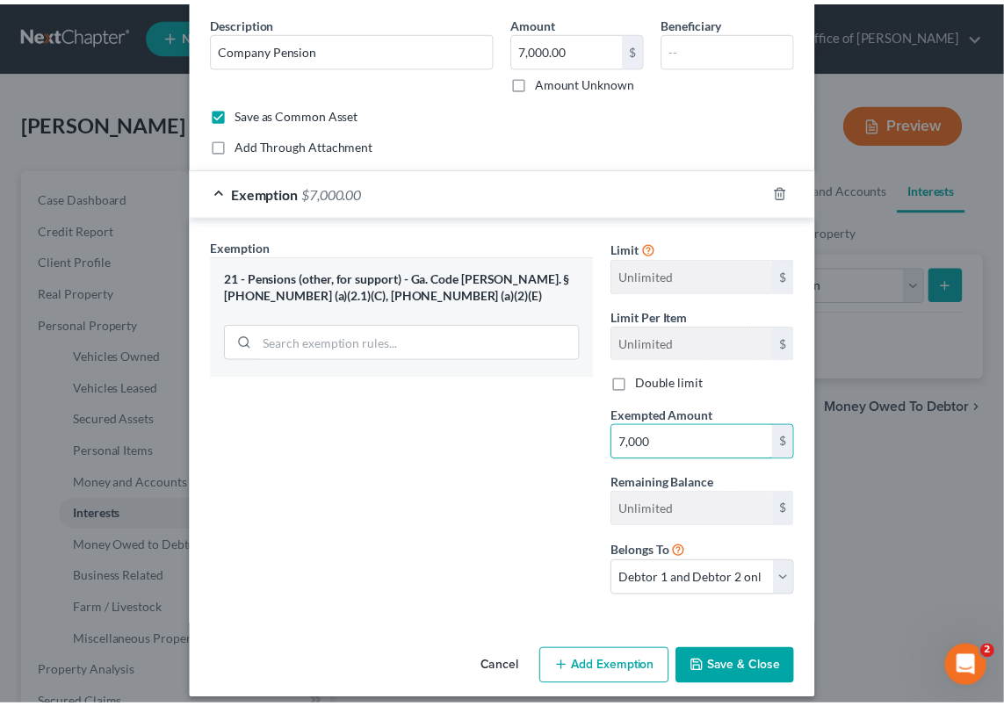
scroll to position [149, 0]
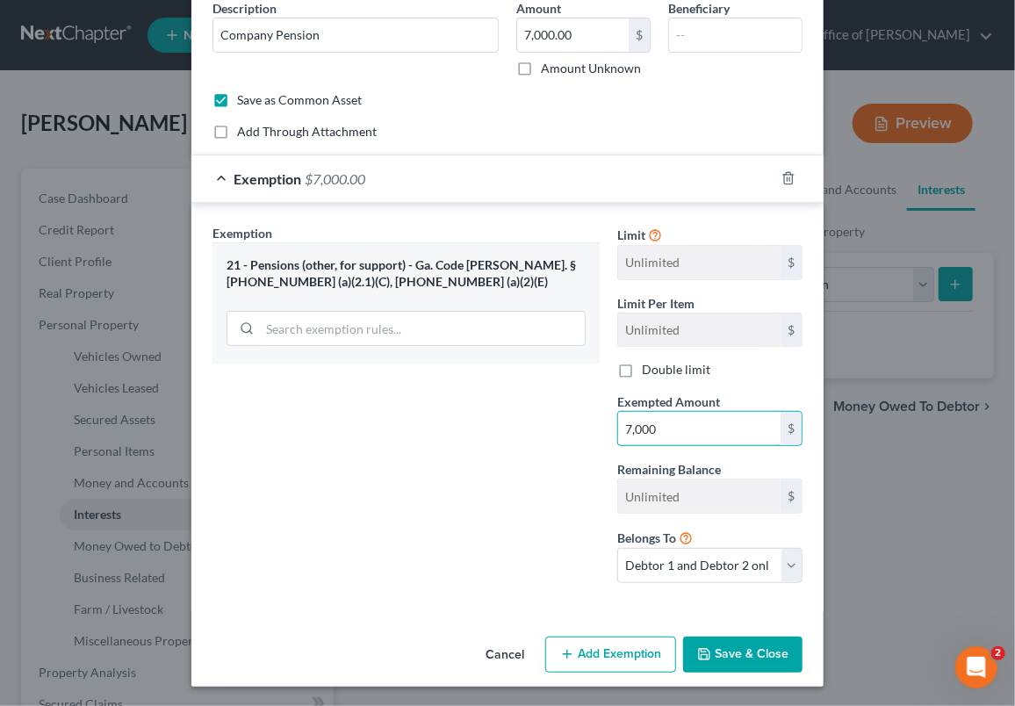
type input "7,000"
click at [733, 650] on button "Save & Close" at bounding box center [742, 655] width 119 height 37
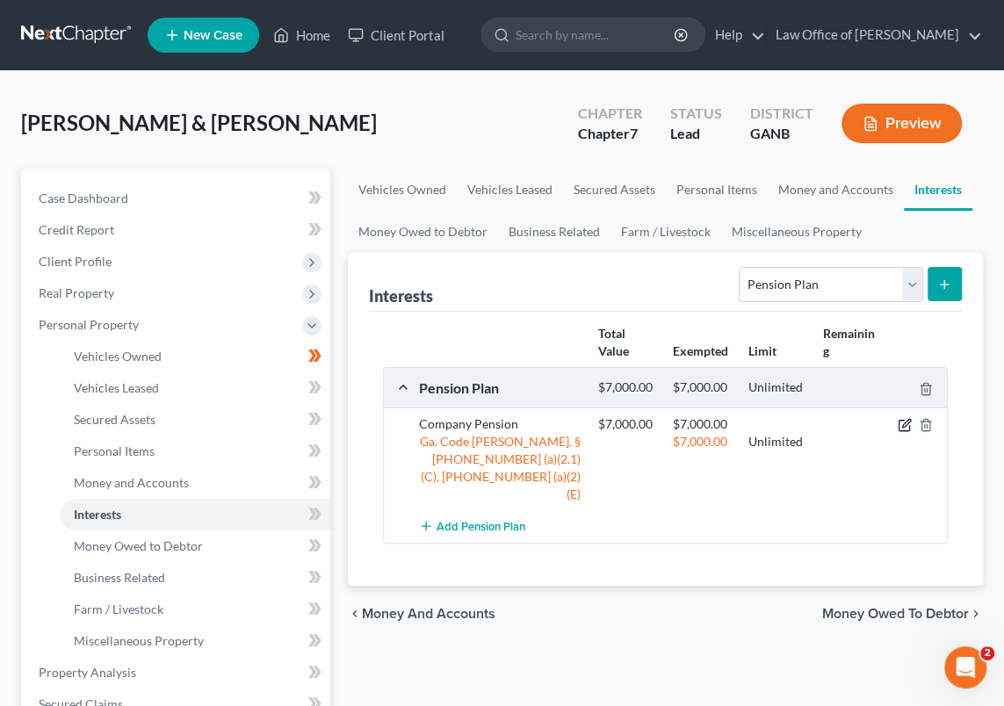
click at [901, 422] on icon "button" at bounding box center [905, 425] width 14 height 14
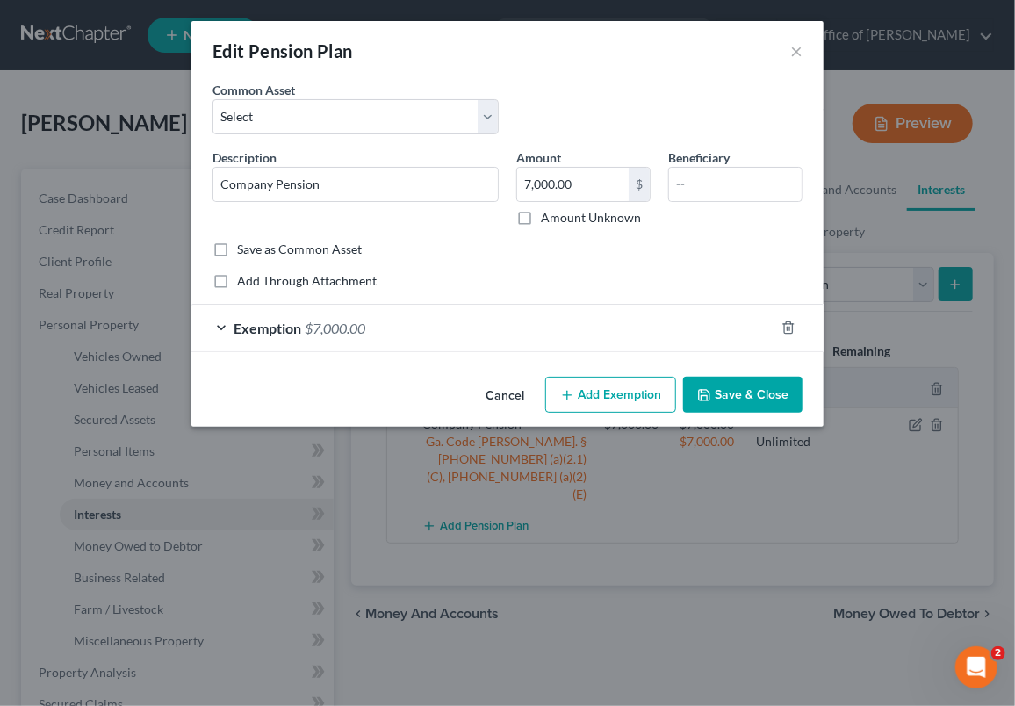
click at [237, 247] on label "Save as Common Asset" at bounding box center [299, 250] width 125 height 18
click at [244, 247] on input "Save as Common Asset" at bounding box center [249, 246] width 11 height 11
checkbox input "true"
click at [486, 113] on select "Select Company Pension Pension" at bounding box center [356, 116] width 286 height 35
select select "0"
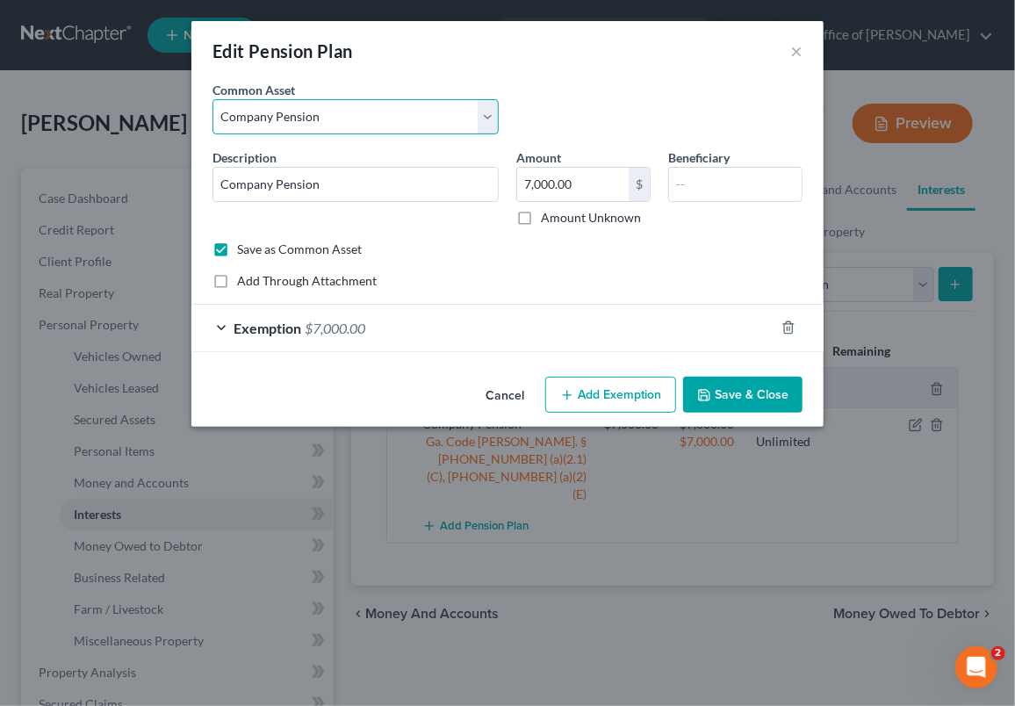
click at [213, 99] on select "Select Company Pension Pension" at bounding box center [356, 116] width 286 height 35
click at [727, 393] on button "Save & Close" at bounding box center [742, 395] width 119 height 37
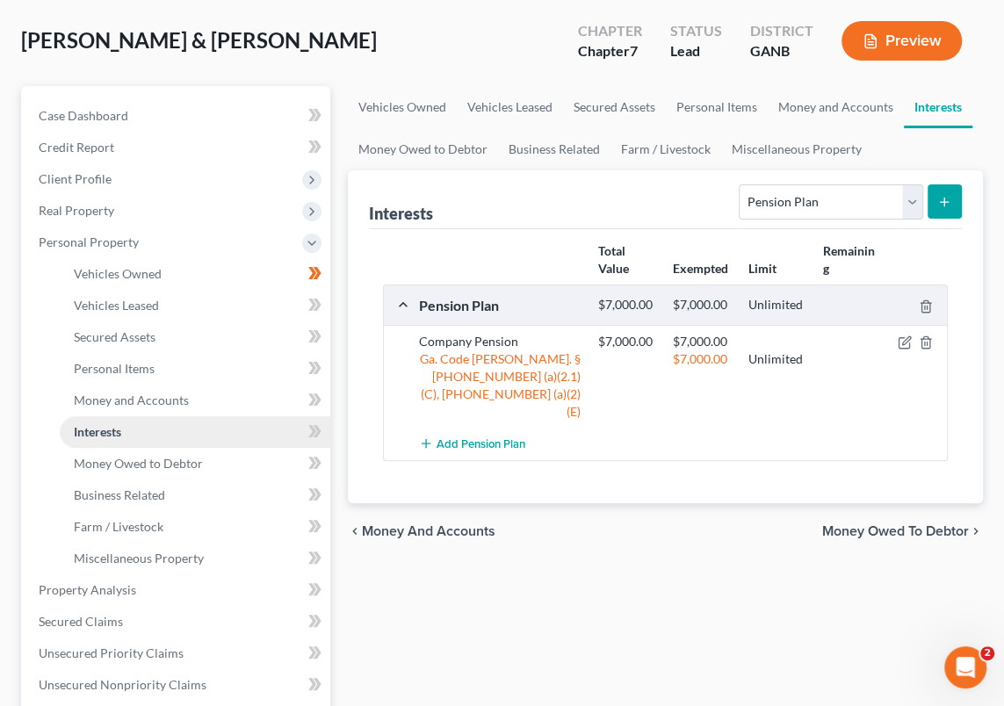
scroll to position [0, 0]
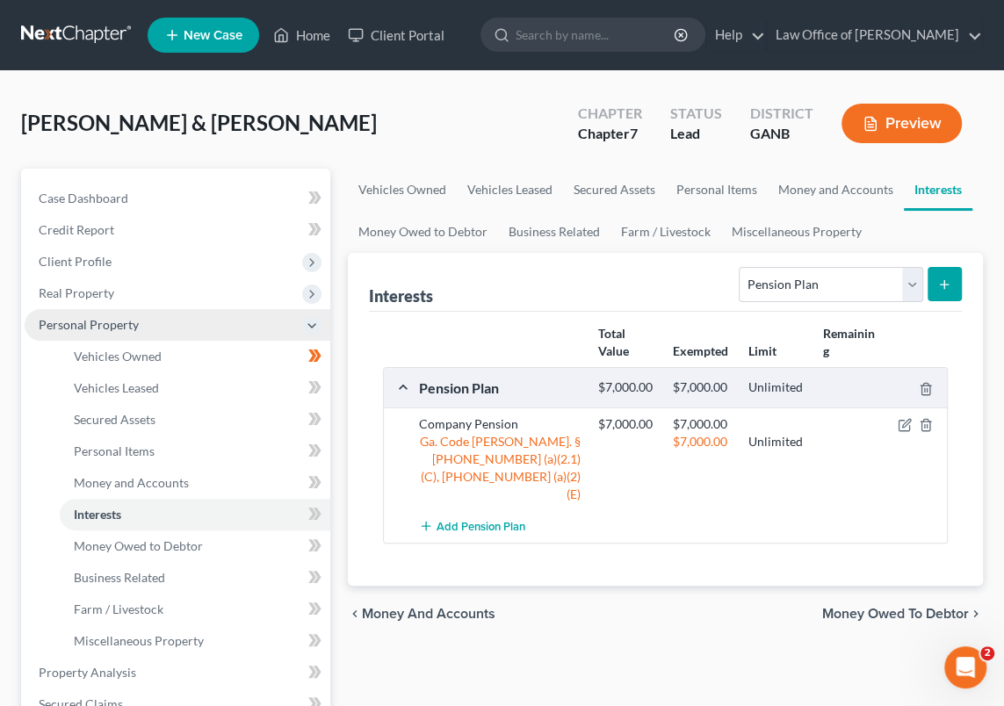
click at [132, 325] on span "Personal Property" at bounding box center [89, 324] width 100 height 15
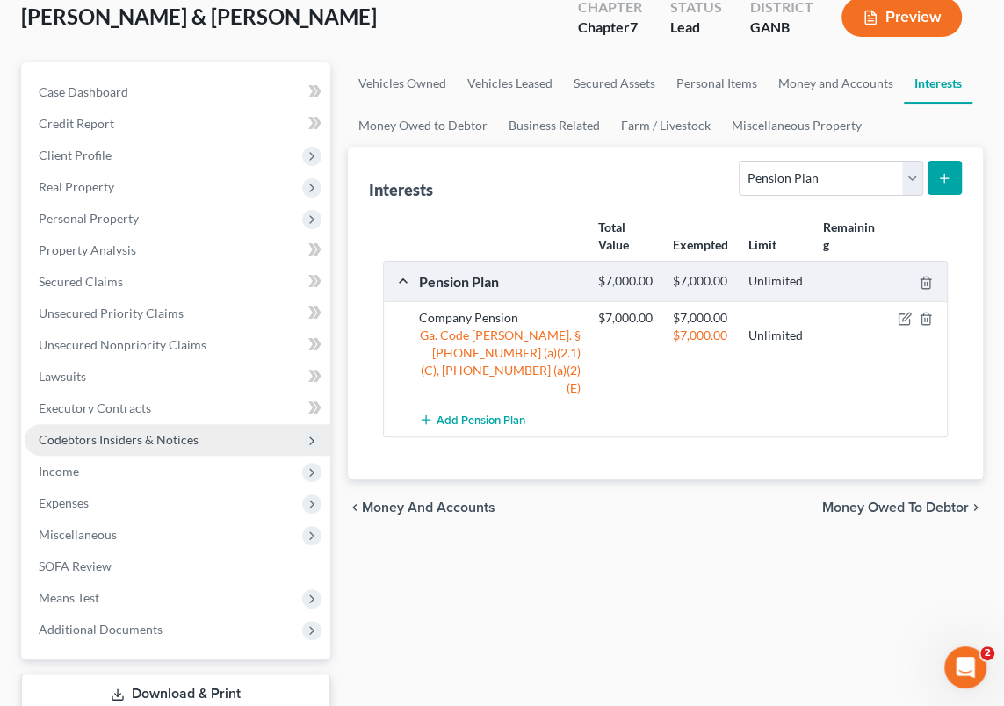
scroll to position [226, 0]
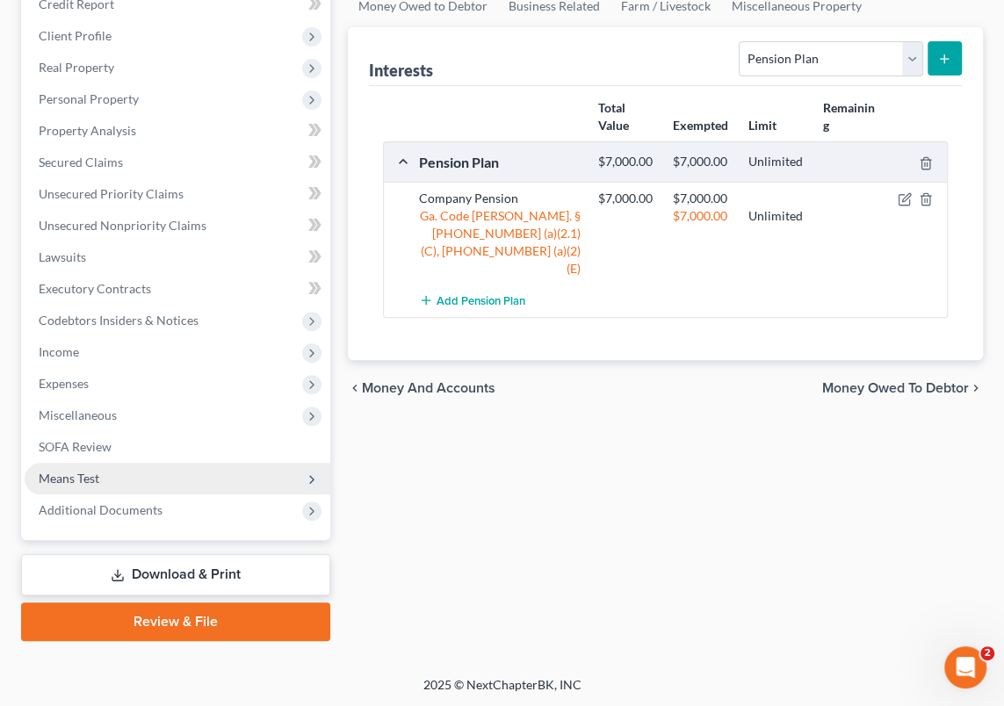
click at [143, 476] on span "Means Test" at bounding box center [178, 479] width 306 height 32
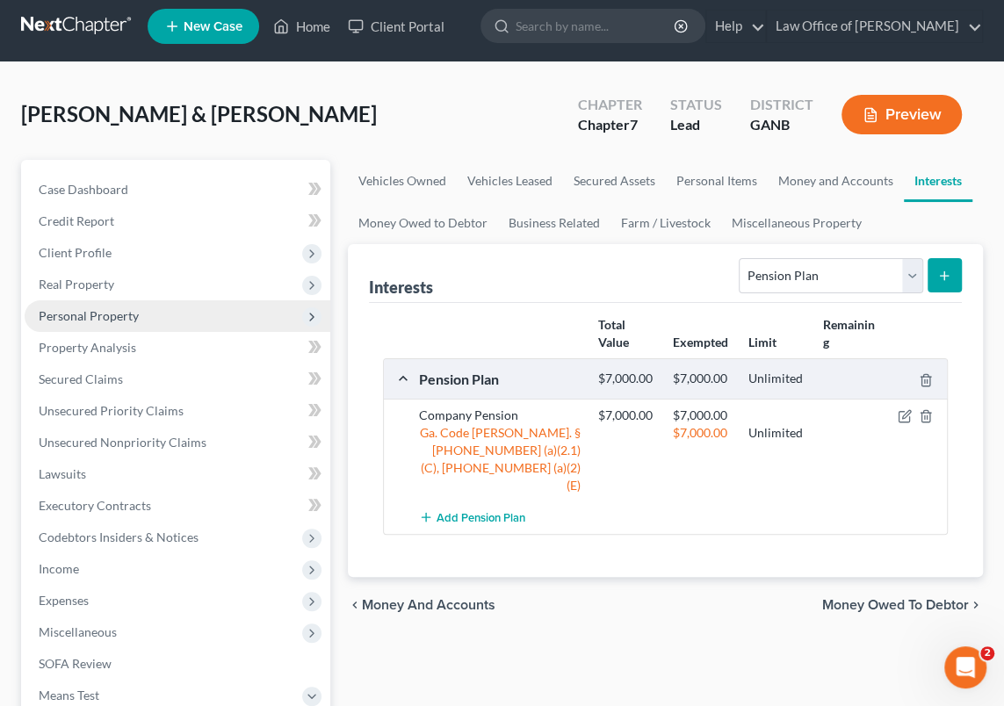
scroll to position [0, 0]
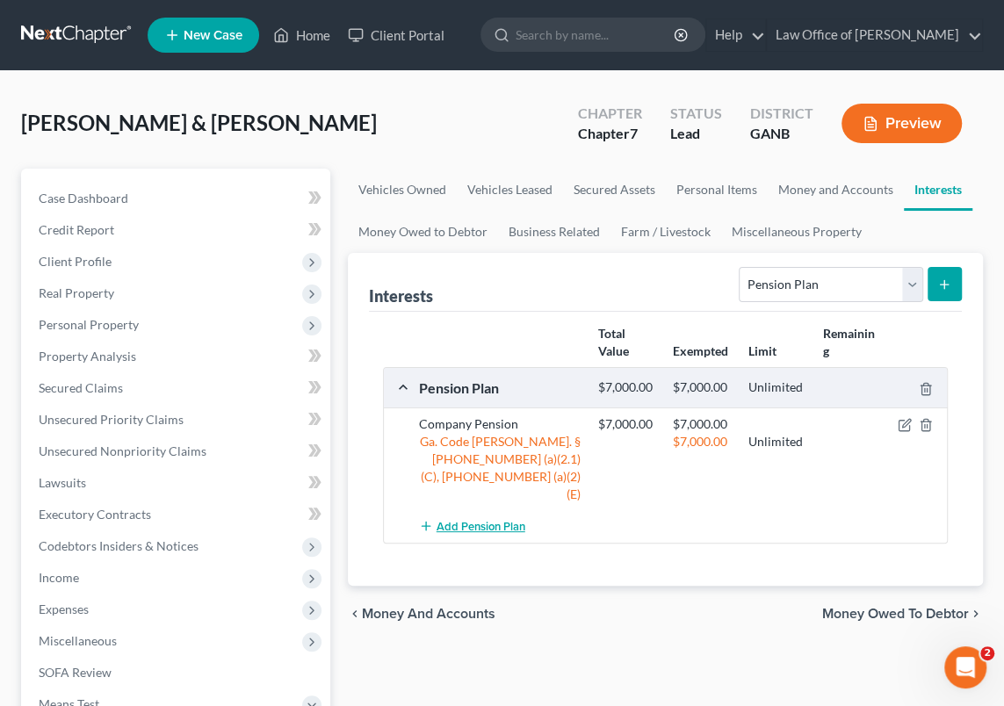
click at [503, 520] on span "Add Pension Plan" at bounding box center [481, 527] width 89 height 14
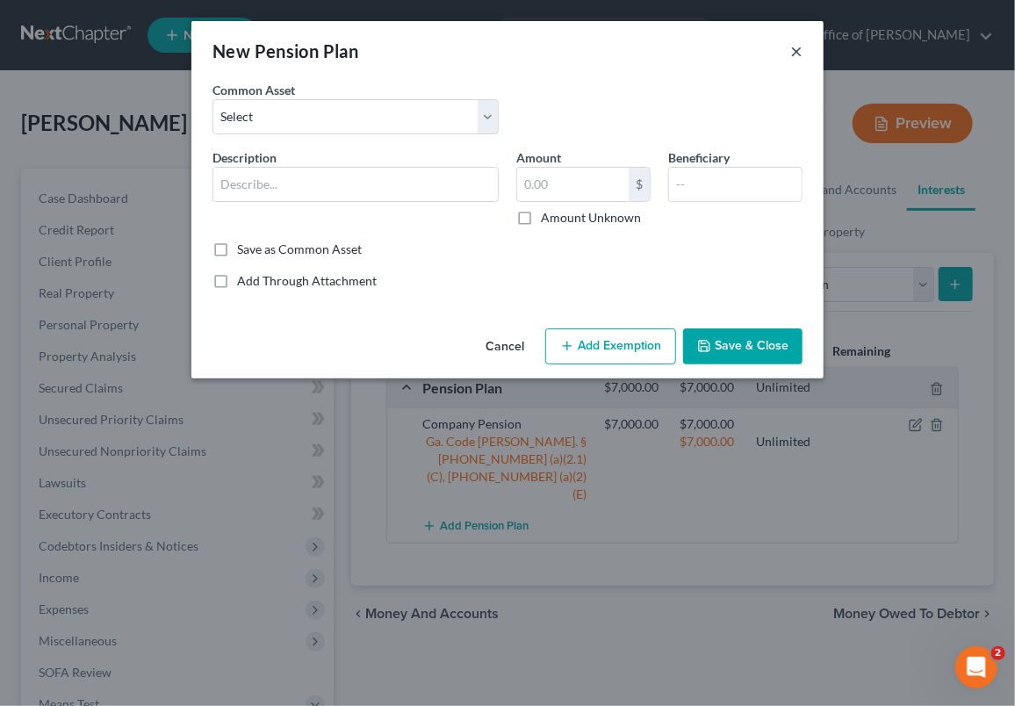
click at [797, 49] on button "×" at bounding box center [796, 50] width 12 height 21
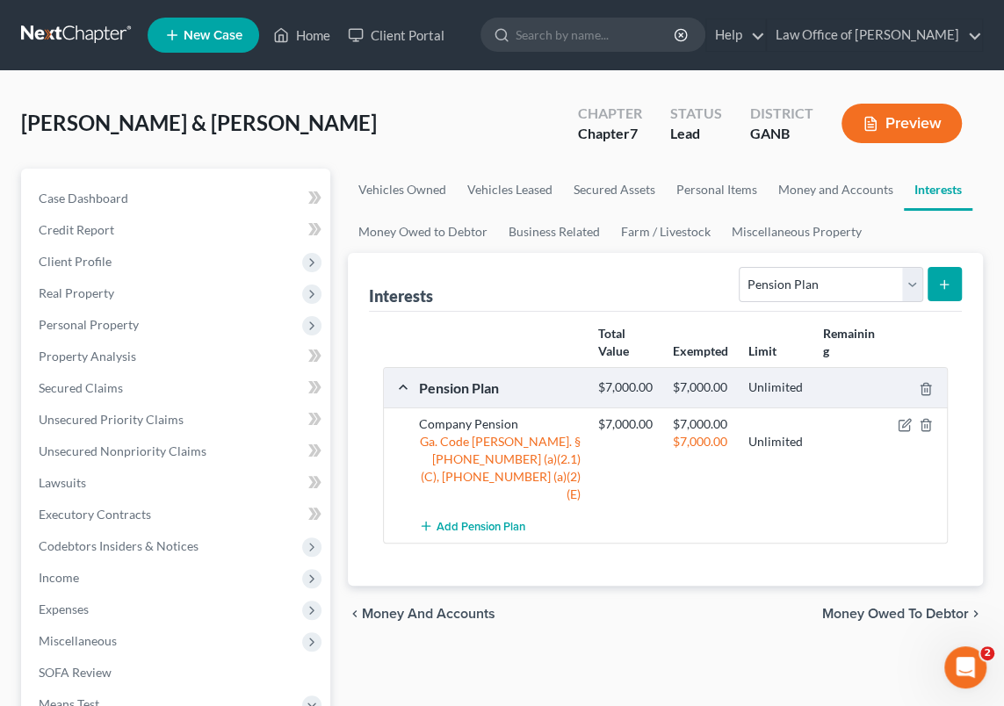
scroll to position [79, 0]
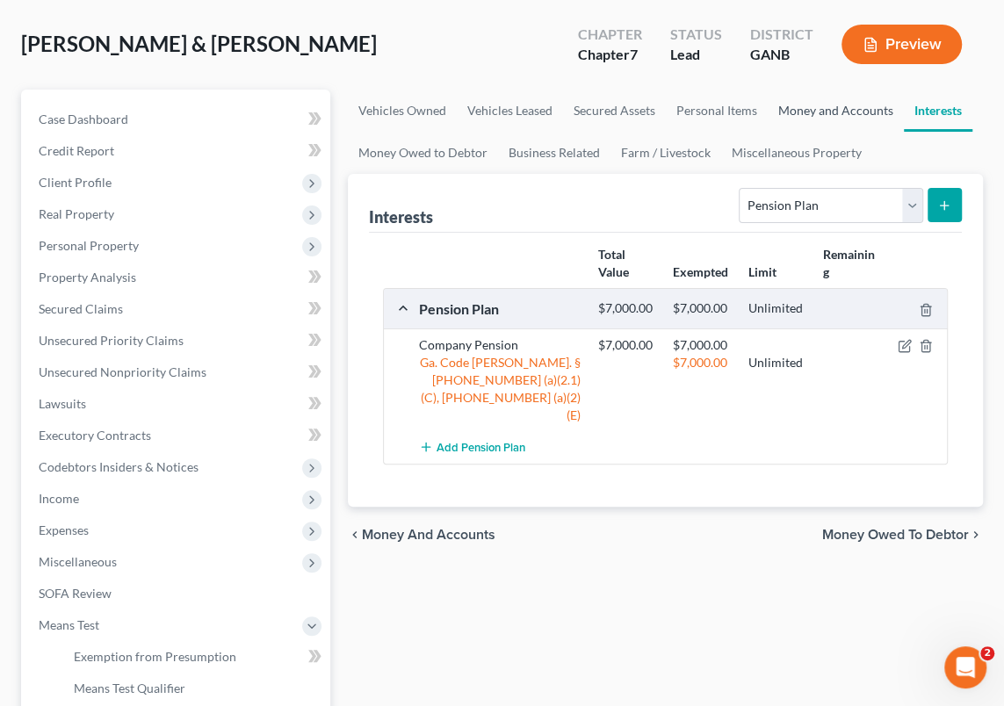
click at [813, 105] on link "Money and Accounts" at bounding box center [836, 111] width 136 height 42
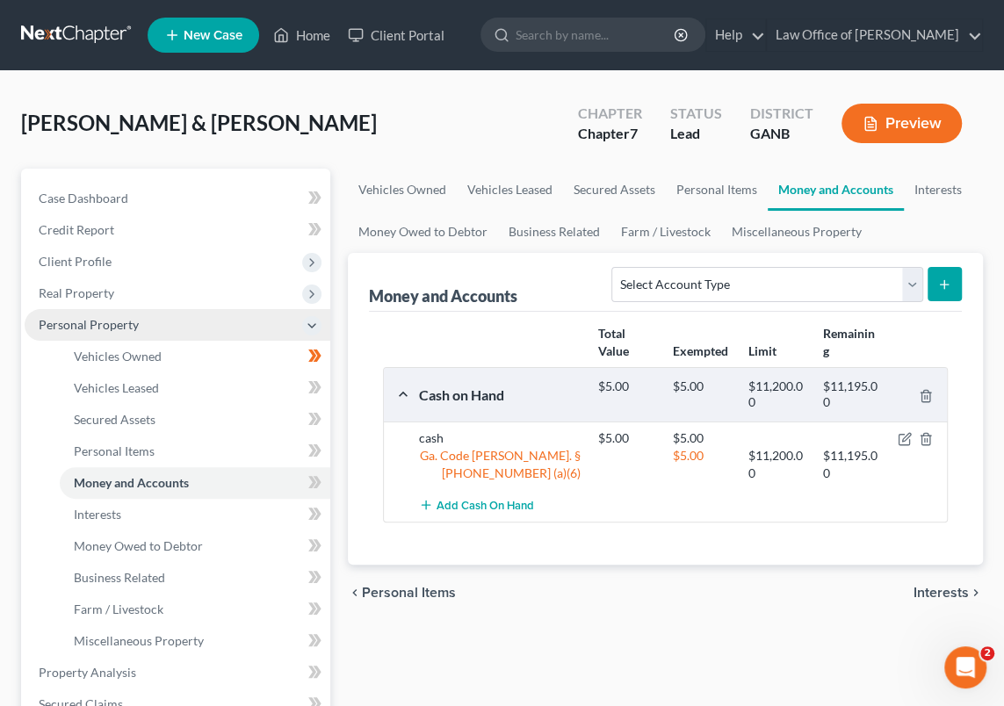
click at [151, 321] on span "Personal Property" at bounding box center [178, 325] width 306 height 32
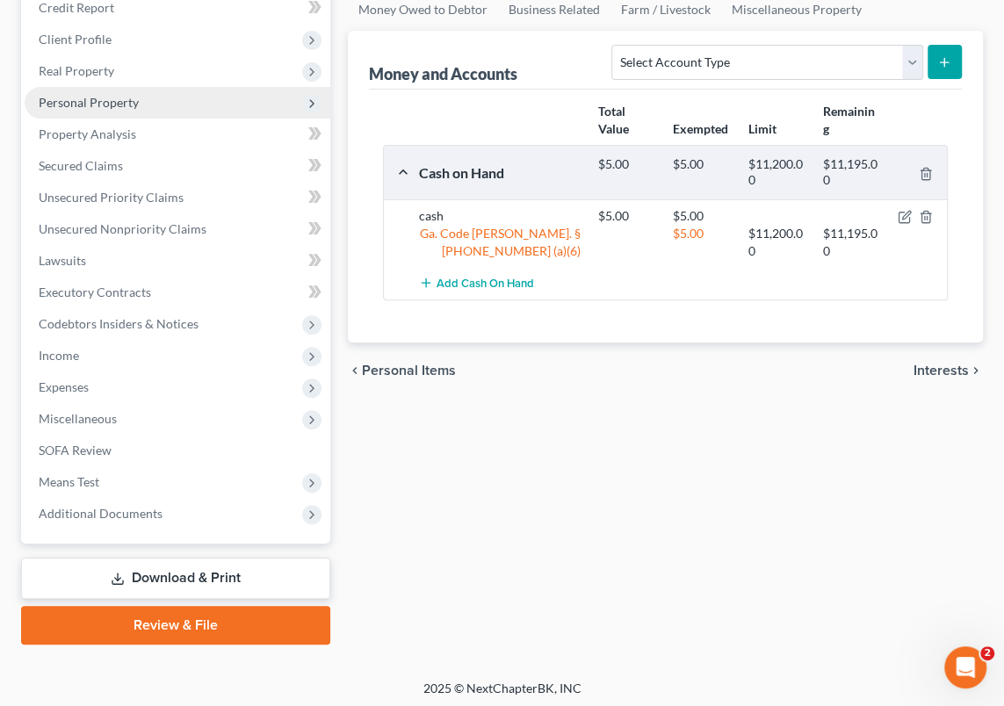
scroll to position [226, 0]
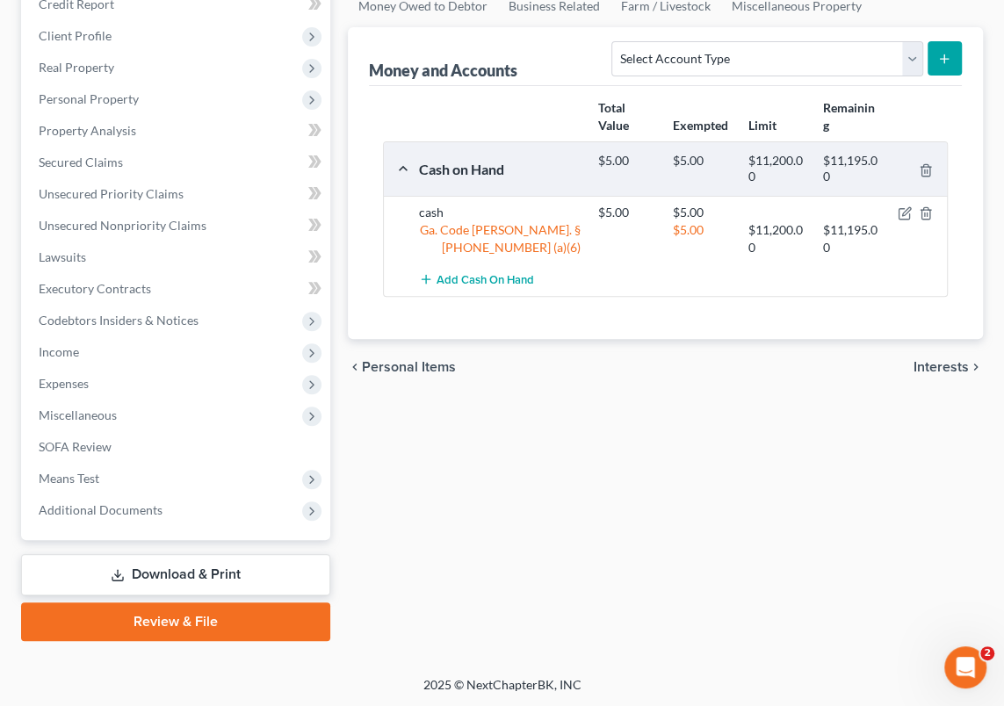
click at [152, 572] on link "Download & Print" at bounding box center [175, 574] width 309 height 41
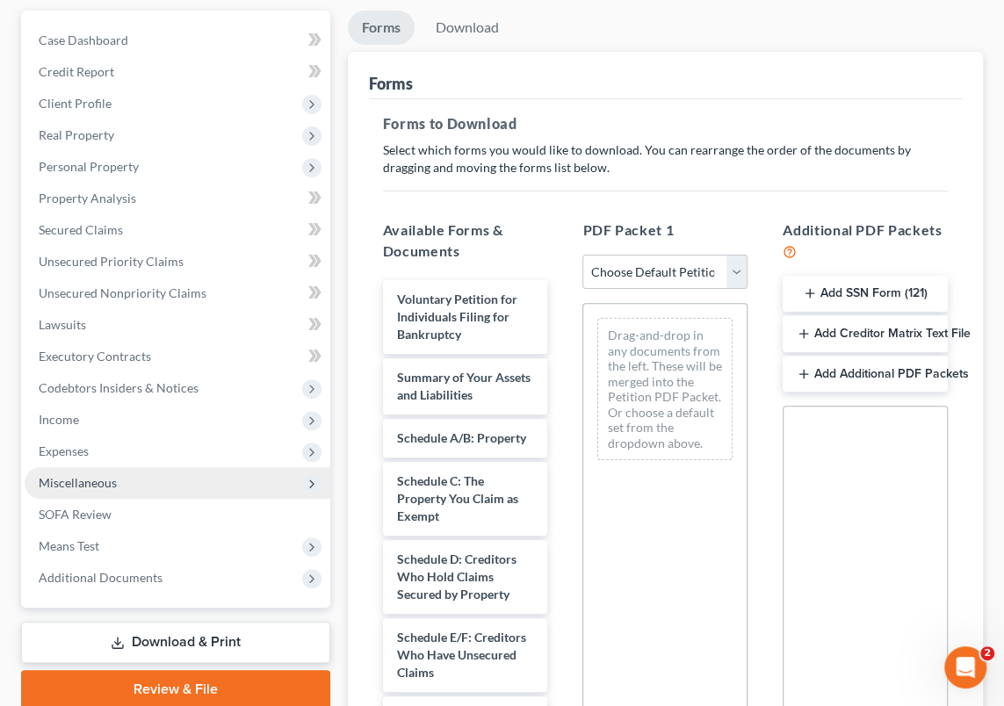
scroll to position [159, 0]
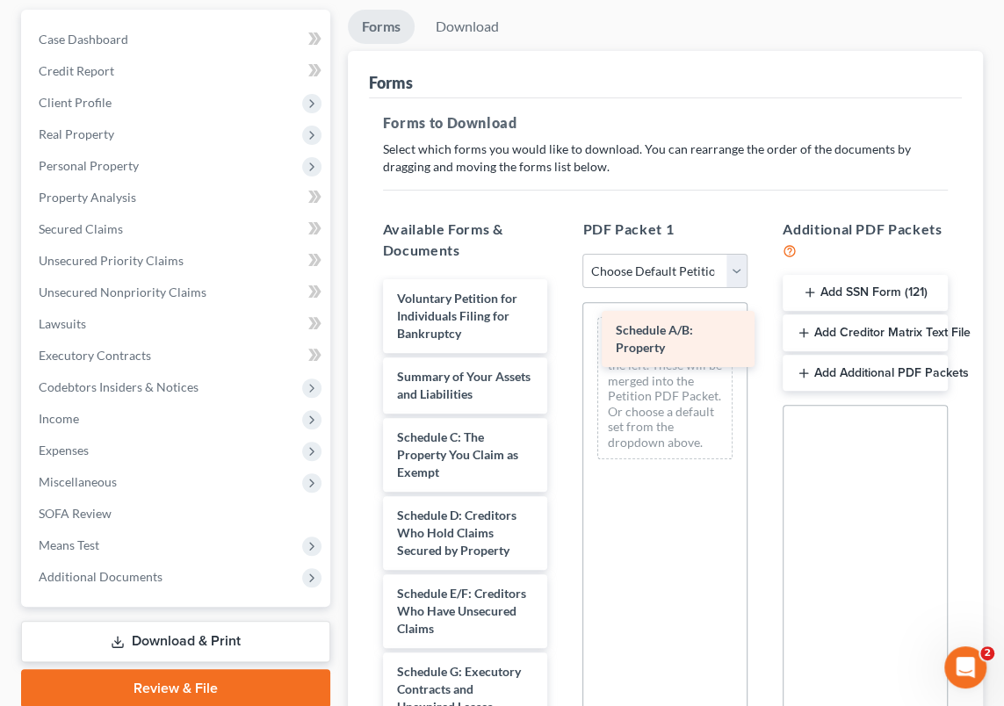
drag, startPoint x: 436, startPoint y: 438, endPoint x: 654, endPoint y: 331, distance: 243.5
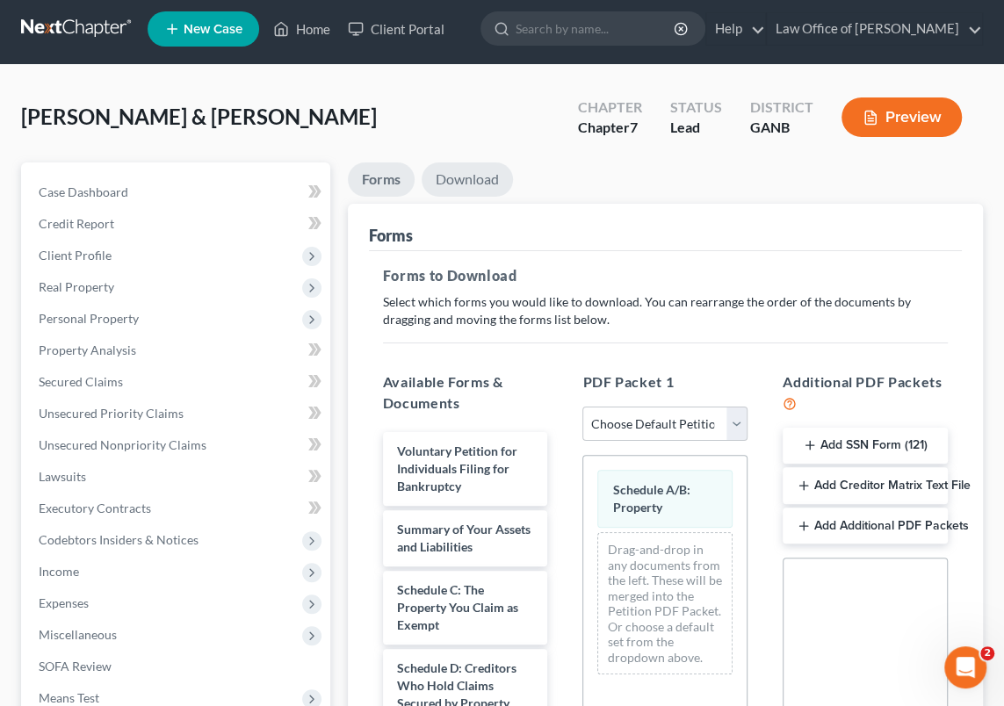
scroll to position [0, 0]
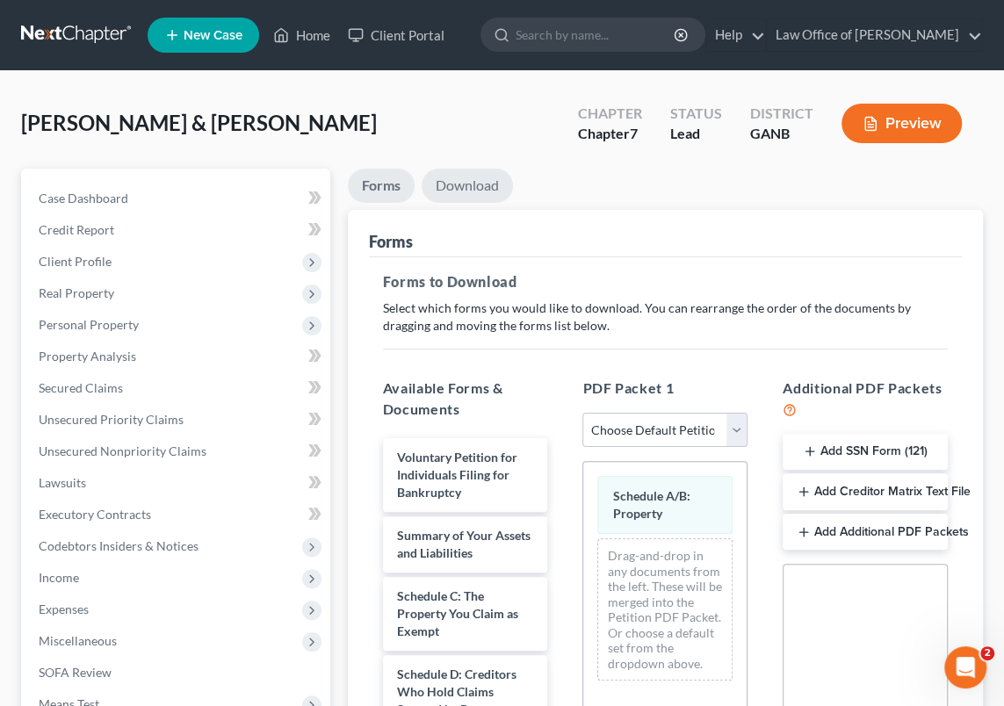
click at [470, 181] on link "Download" at bounding box center [467, 186] width 91 height 34
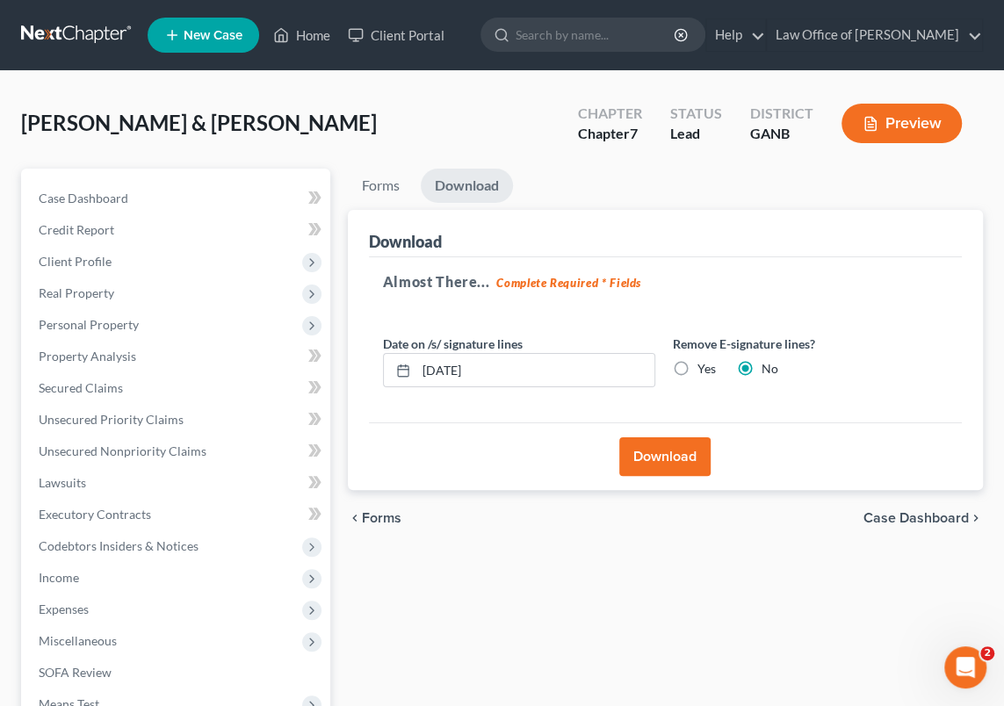
click at [664, 461] on button "Download" at bounding box center [664, 456] width 91 height 39
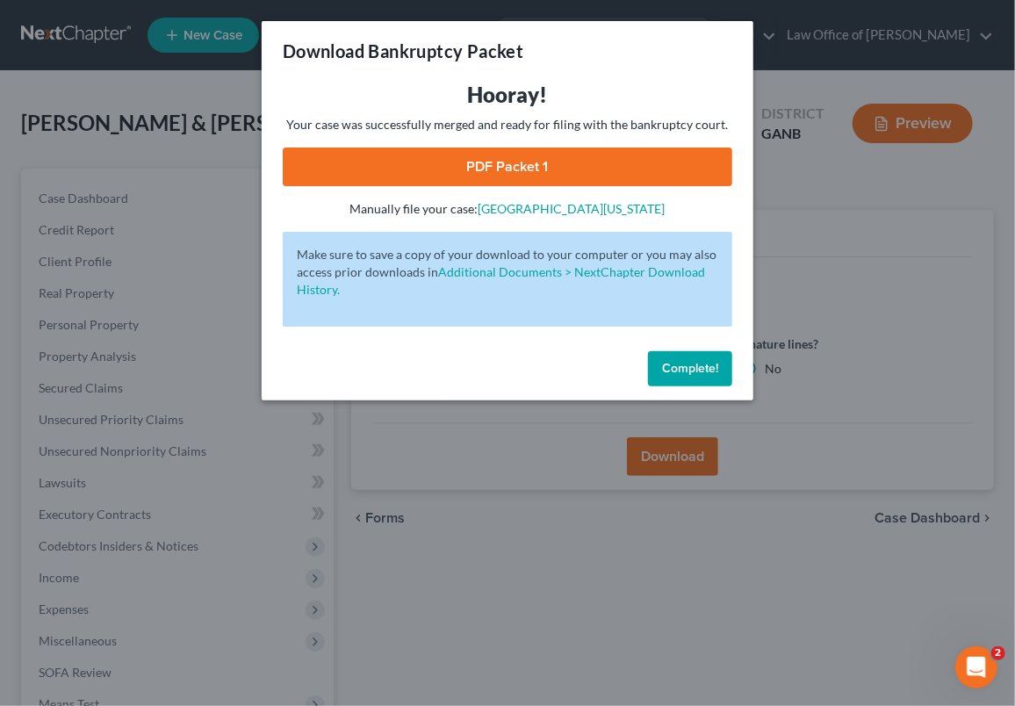
click at [588, 169] on link "PDF Packet 1" at bounding box center [508, 167] width 450 height 39
click at [700, 366] on span "Complete!" at bounding box center [690, 368] width 56 height 15
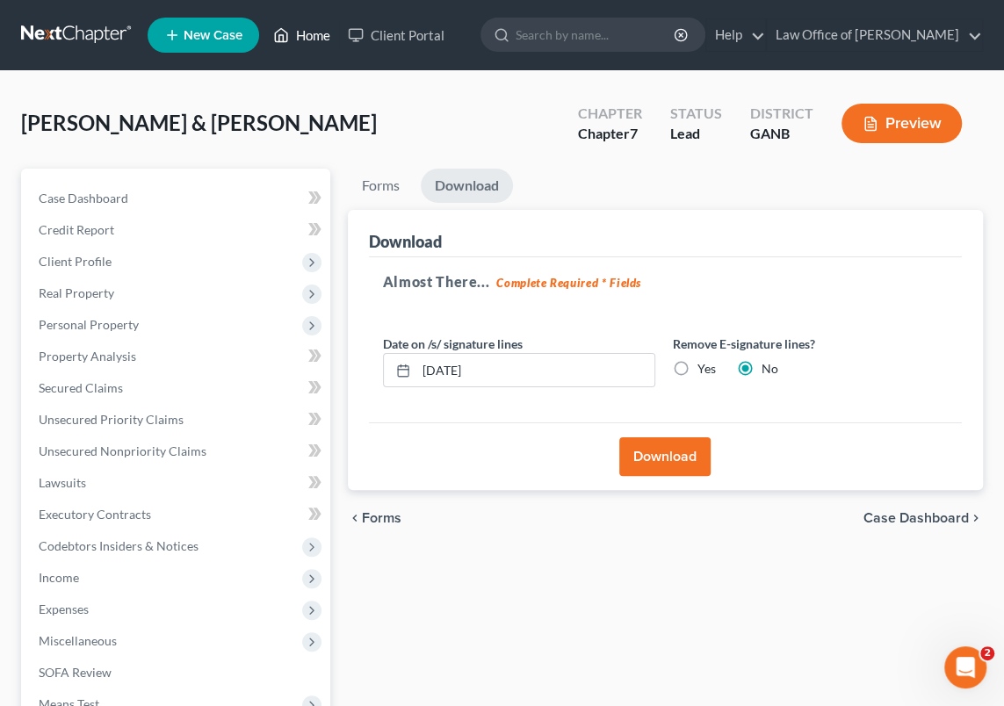
click at [314, 31] on link "Home" at bounding box center [301, 35] width 75 height 32
